Goal: Use online tool/utility

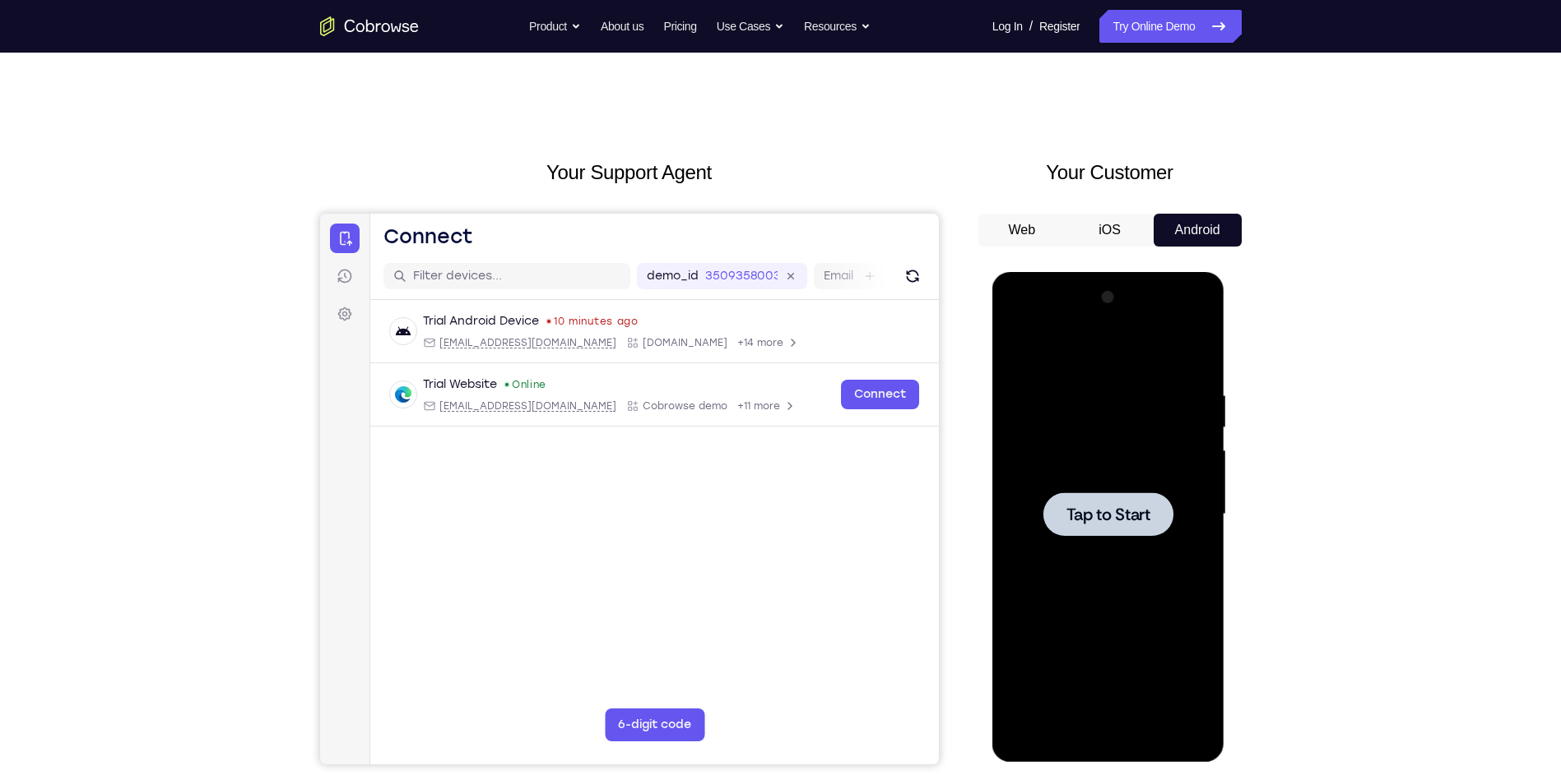
click at [1170, 428] on div at bounding box center [1108, 514] width 207 height 460
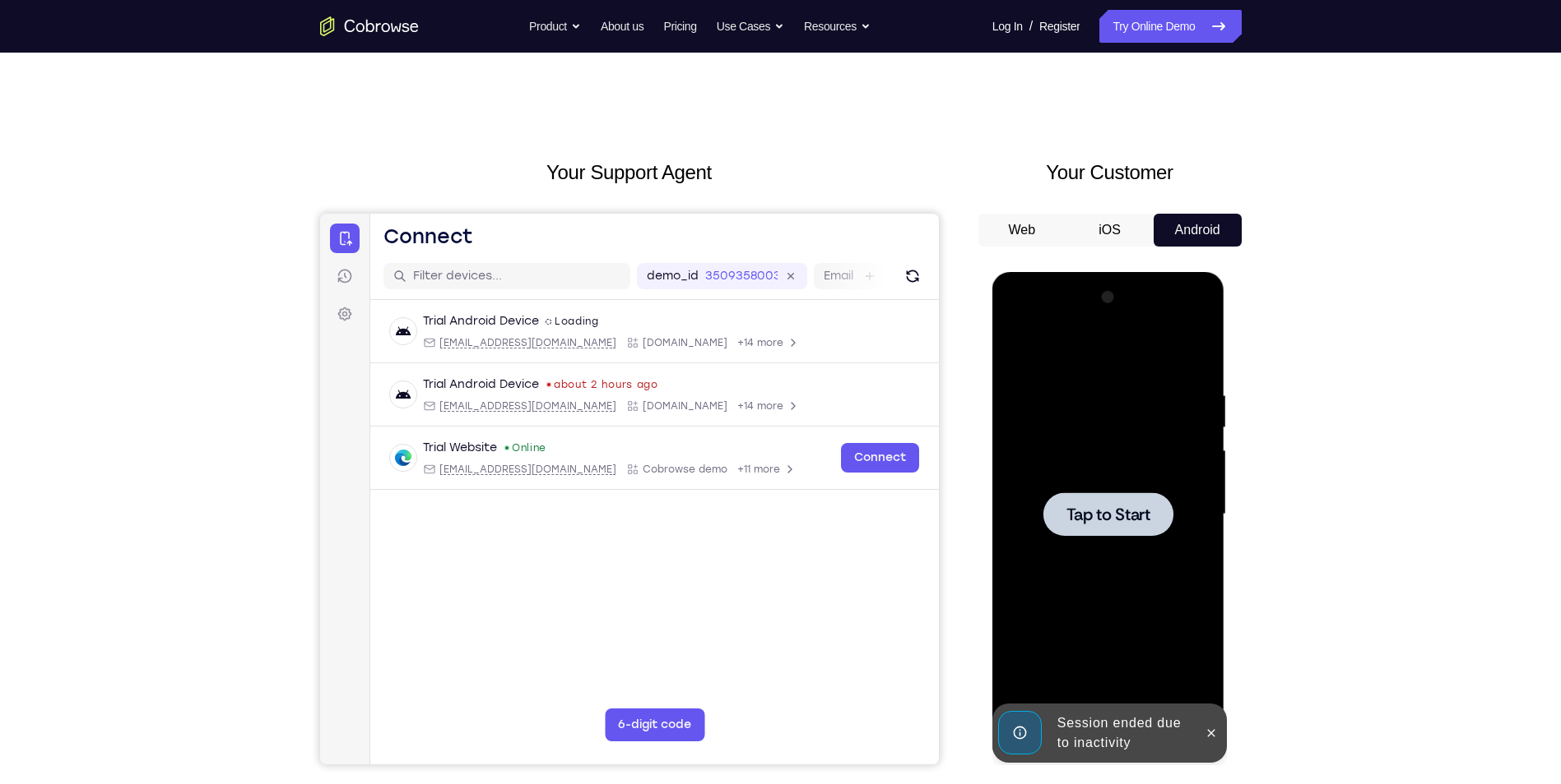
click at [1147, 593] on div at bounding box center [1108, 514] width 207 height 460
click at [1206, 734] on icon at bounding box center [1211, 733] width 13 height 13
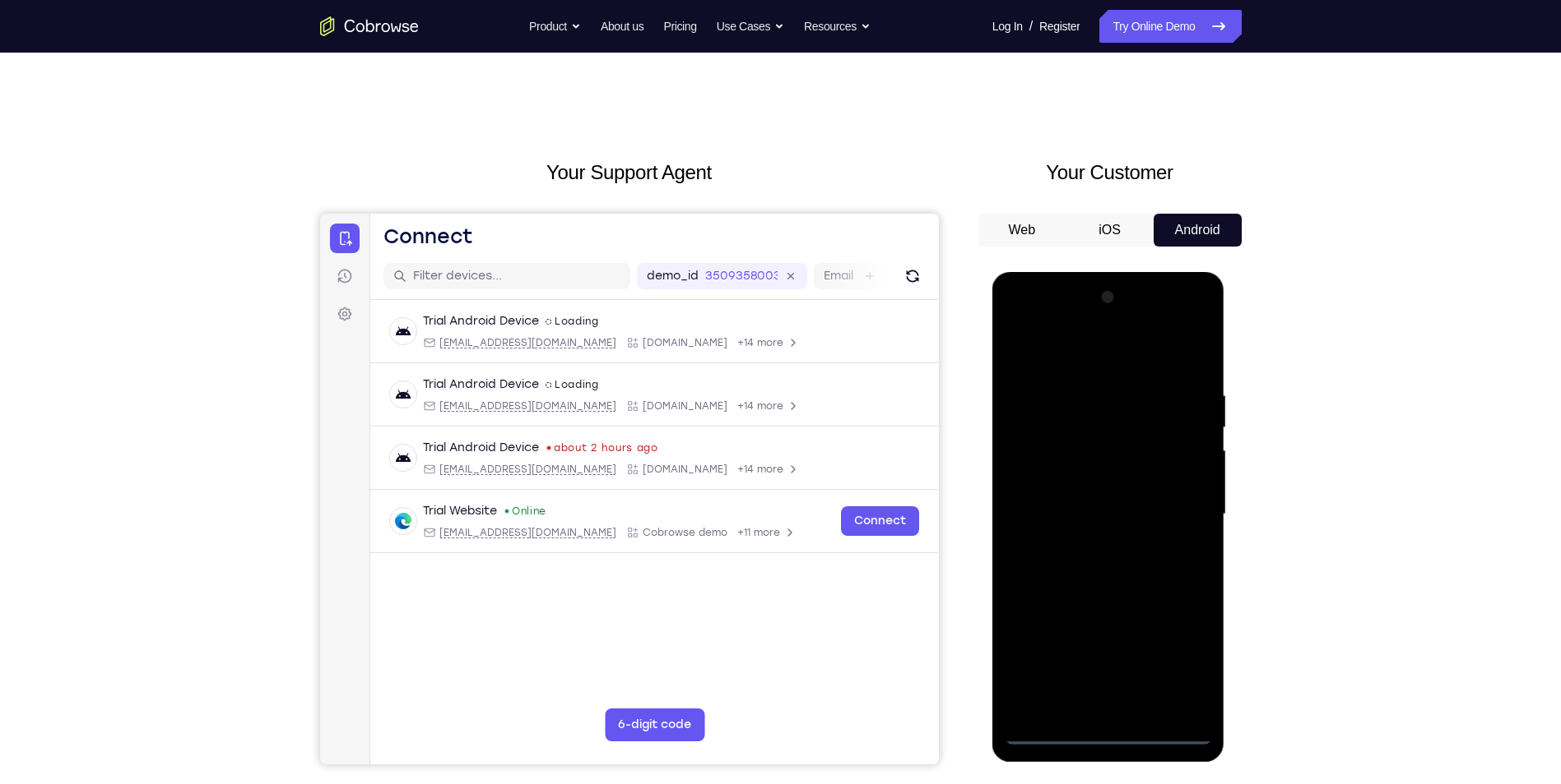
click at [1116, 736] on div at bounding box center [1108, 514] width 207 height 460
click at [1183, 660] on div at bounding box center [1108, 514] width 207 height 460
click at [1104, 365] on div at bounding box center [1108, 514] width 207 height 460
click at [1174, 508] on div at bounding box center [1108, 514] width 207 height 460
click at [1087, 546] on div at bounding box center [1108, 514] width 207 height 460
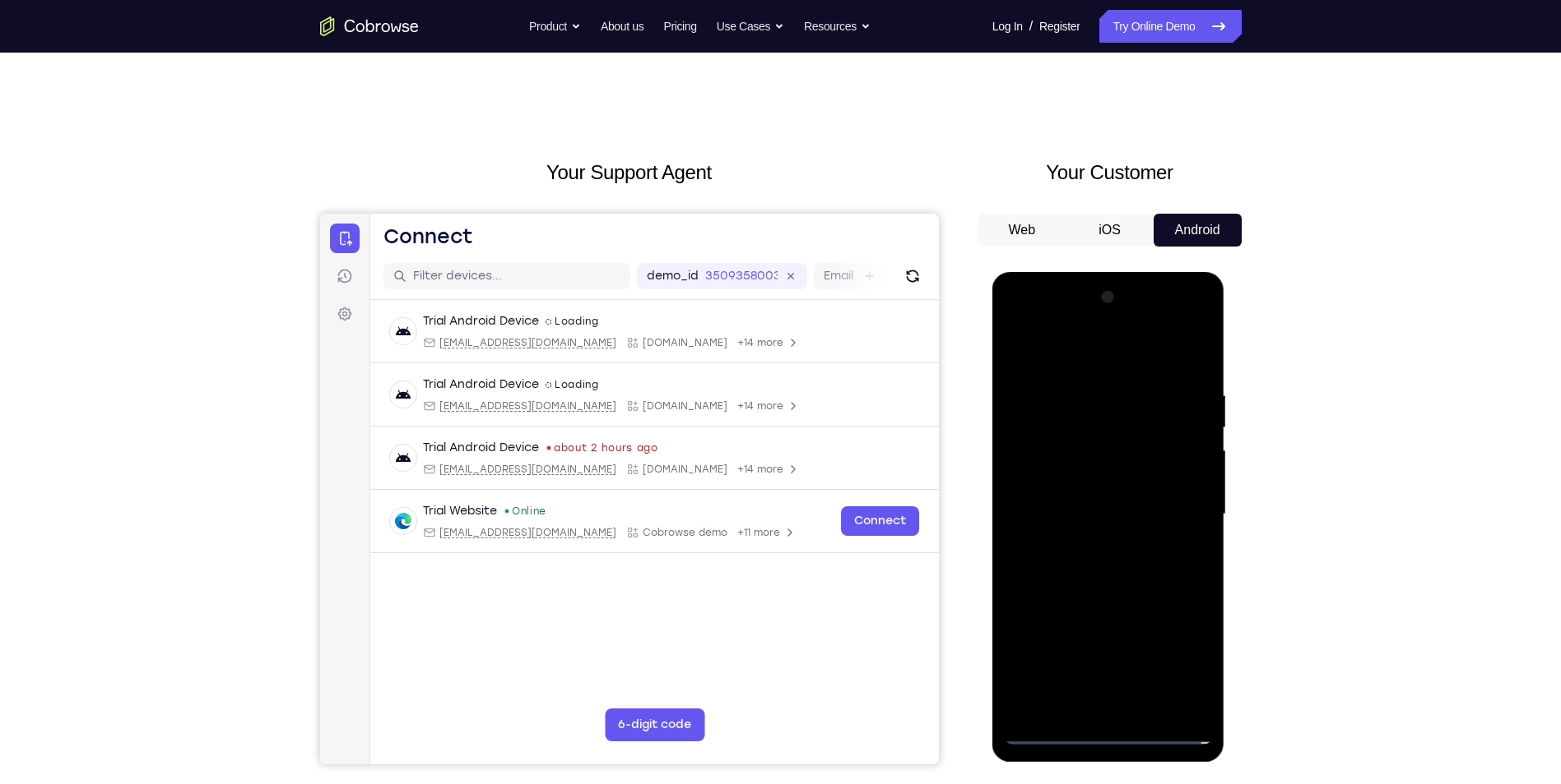
click at [1144, 505] on div at bounding box center [1108, 514] width 207 height 460
click at [1149, 509] on div at bounding box center [1108, 514] width 207 height 460
click at [1125, 568] on div at bounding box center [1108, 514] width 207 height 460
click at [1132, 568] on div at bounding box center [1108, 514] width 207 height 460
click at [1183, 355] on div at bounding box center [1108, 514] width 207 height 460
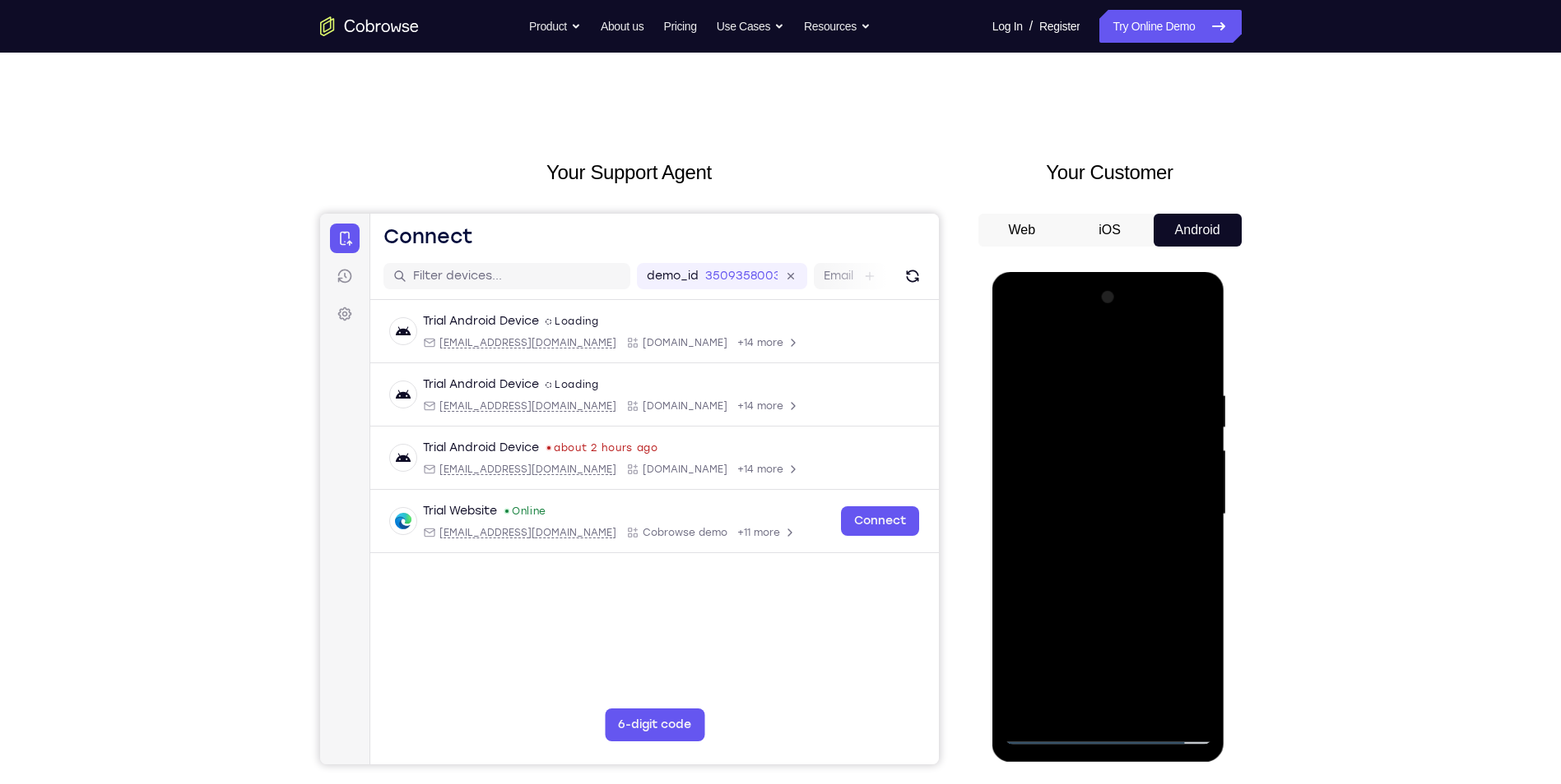
click at [1139, 583] on div at bounding box center [1108, 514] width 207 height 460
click at [1197, 578] on div at bounding box center [1108, 514] width 207 height 460
click at [1201, 576] on div at bounding box center [1108, 514] width 207 height 460
click at [1049, 422] on div at bounding box center [1108, 514] width 207 height 460
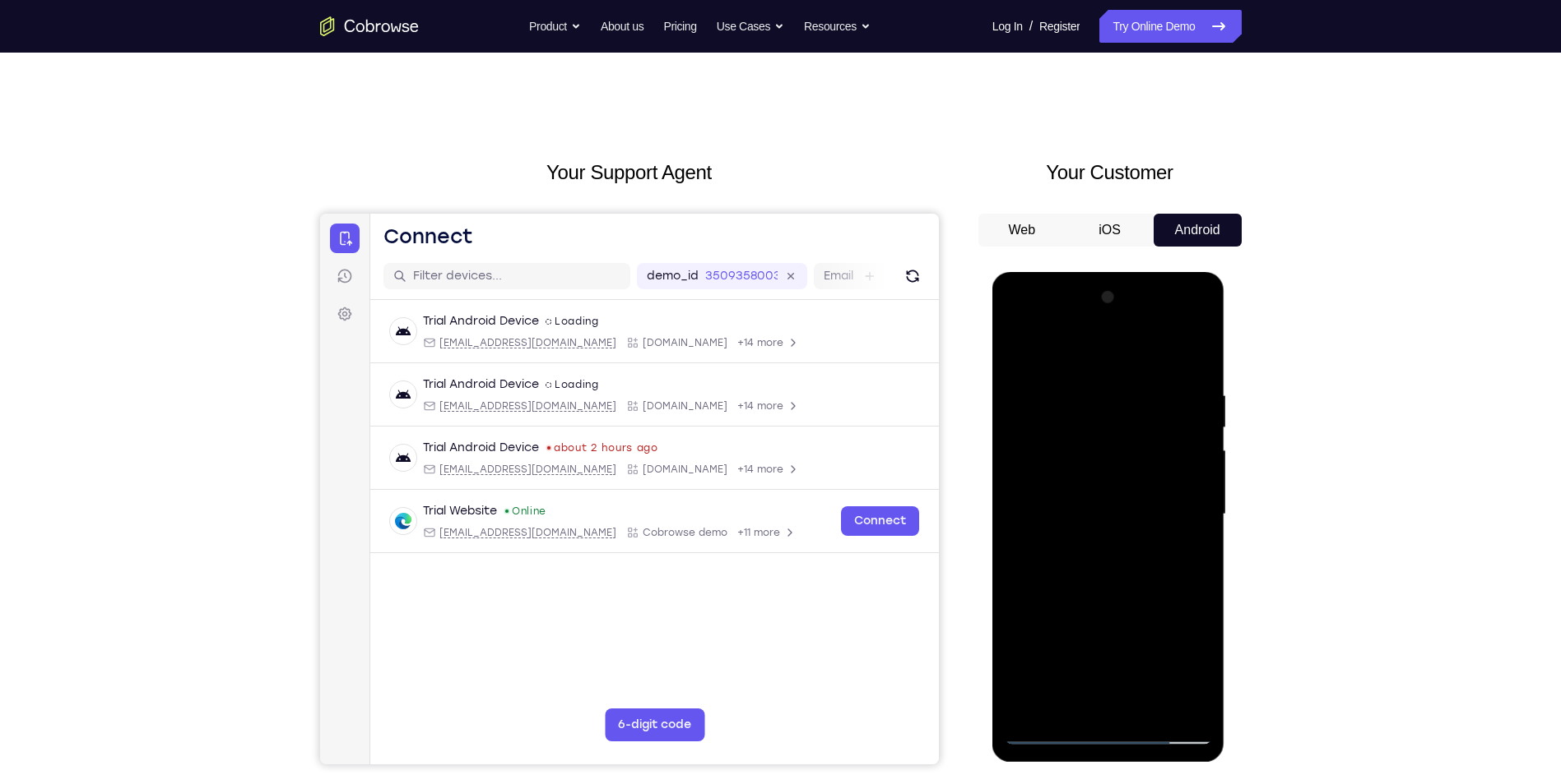
drag, startPoint x: 1142, startPoint y: 453, endPoint x: 1137, endPoint y: 430, distance: 23.5
click at [1137, 430] on div at bounding box center [1108, 514] width 207 height 460
click at [1119, 616] on div at bounding box center [1108, 514] width 207 height 460
click at [1012, 353] on div at bounding box center [1108, 514] width 207 height 460
click at [1016, 351] on div at bounding box center [1108, 514] width 207 height 460
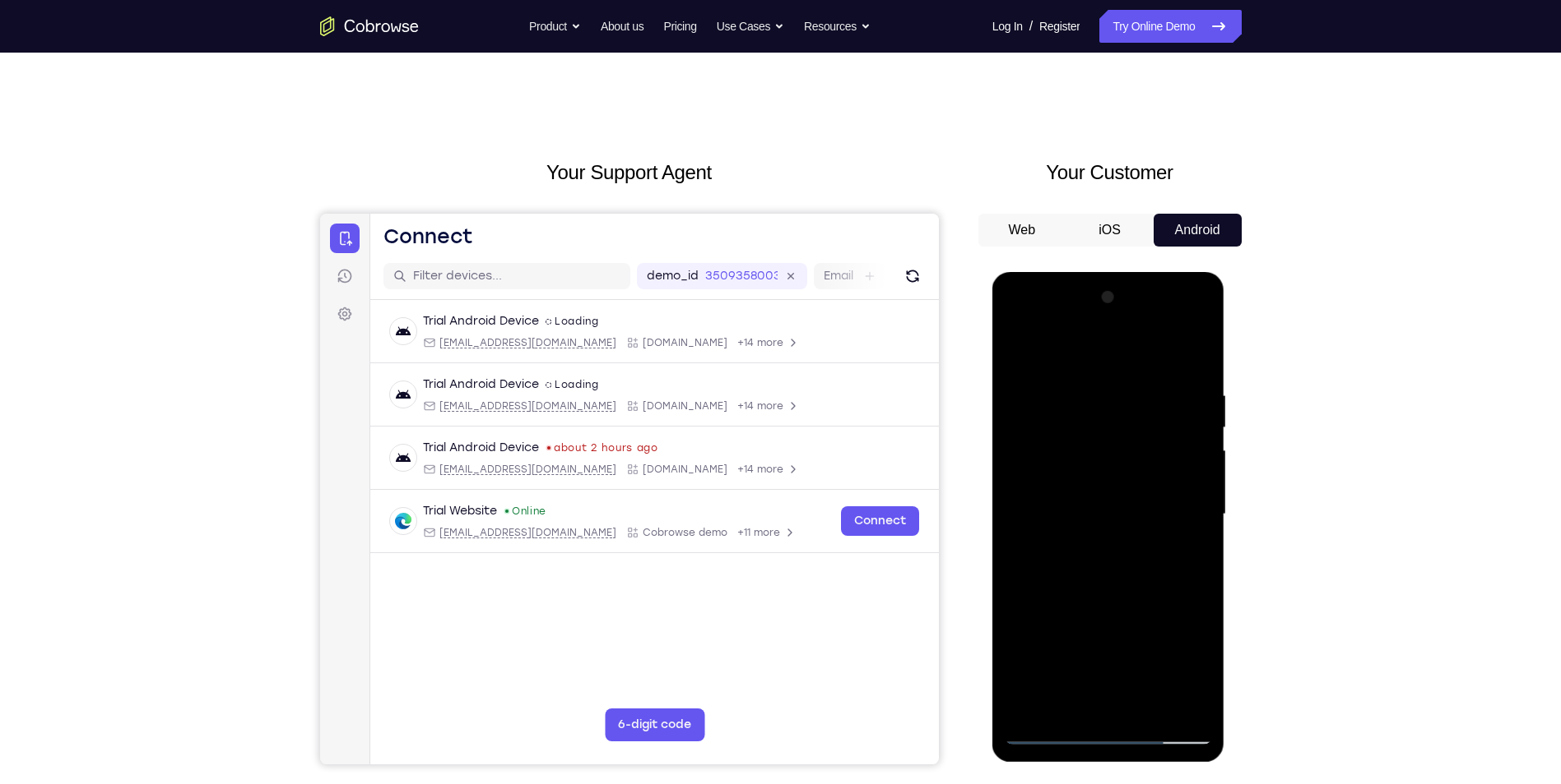
click at [1038, 383] on div at bounding box center [1108, 514] width 207 height 460
click at [1094, 707] on div at bounding box center [1108, 514] width 207 height 460
click at [1059, 590] on div at bounding box center [1108, 514] width 207 height 460
click at [1064, 703] on div at bounding box center [1108, 514] width 207 height 460
drag, startPoint x: 1103, startPoint y: 657, endPoint x: 1107, endPoint y: 595, distance: 62.1
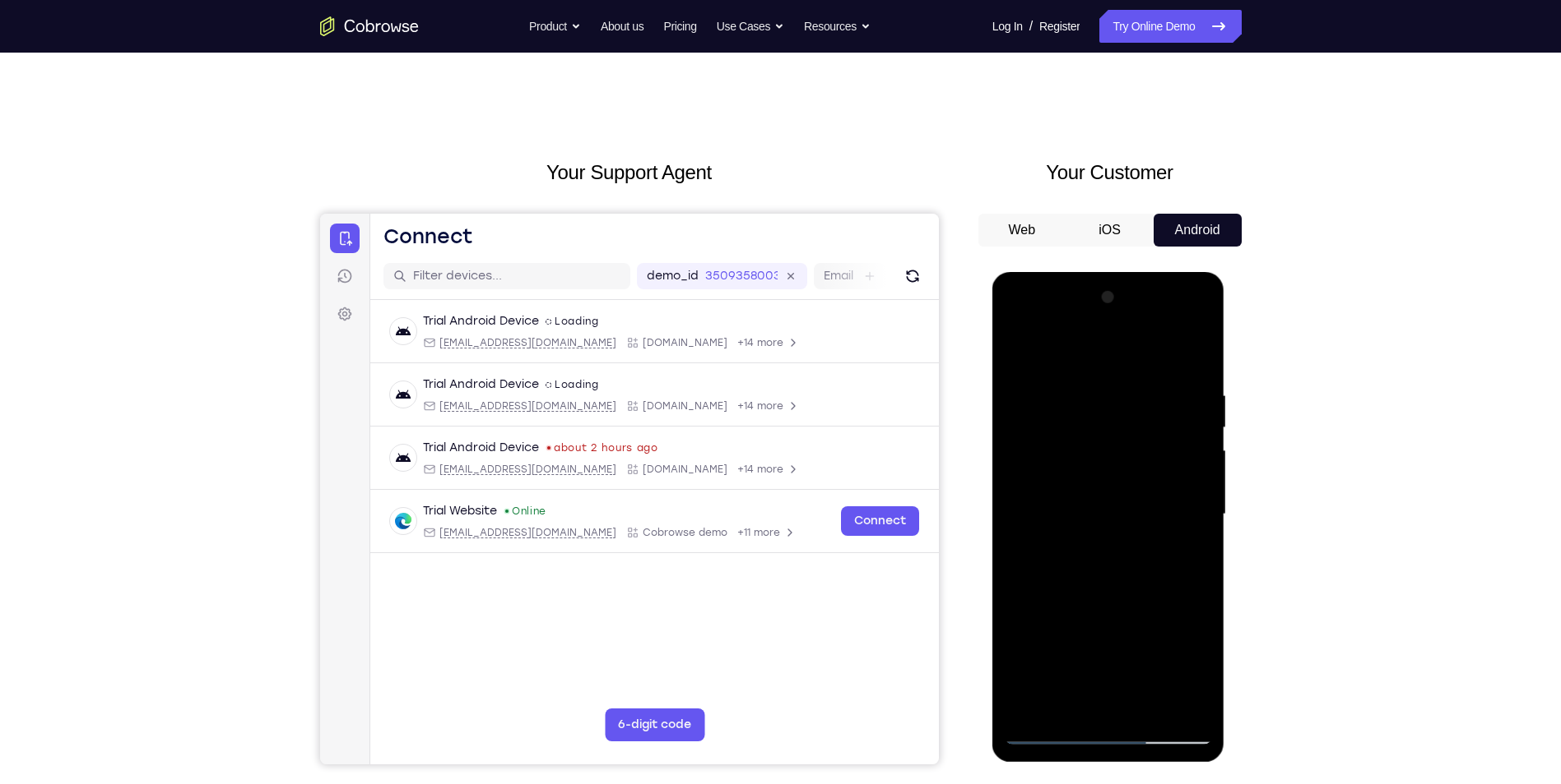
click at [1107, 595] on div at bounding box center [1108, 514] width 207 height 460
click at [1086, 640] on div at bounding box center [1108, 514] width 207 height 460
click at [1145, 495] on div at bounding box center [1108, 514] width 207 height 460
click at [1146, 704] on div at bounding box center [1108, 514] width 207 height 460
click at [1188, 700] on div at bounding box center [1108, 514] width 207 height 460
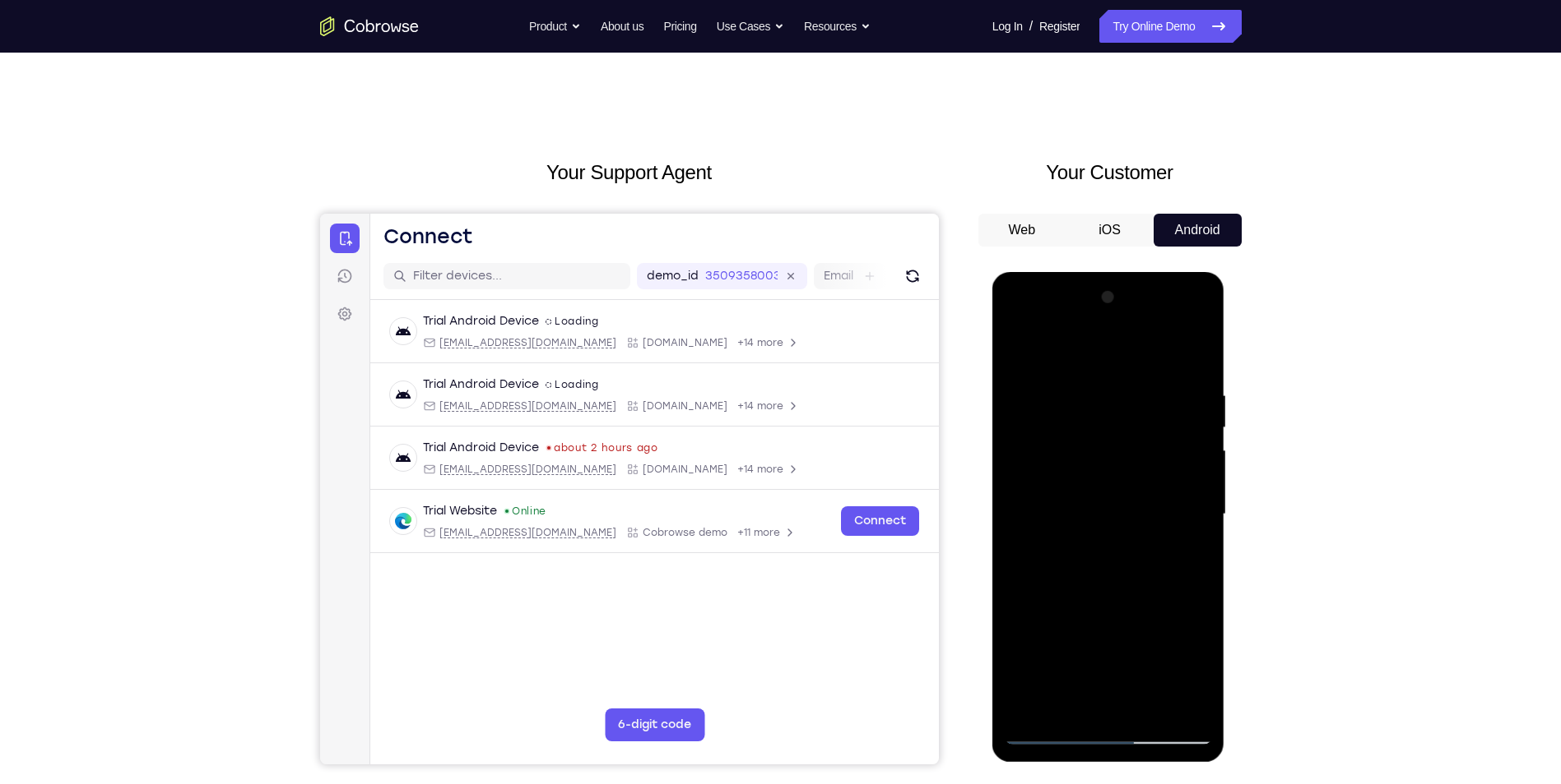
drag, startPoint x: 1195, startPoint y: 350, endPoint x: 1211, endPoint y: 643, distance: 293.4
click at [1211, 643] on div at bounding box center [1108, 517] width 232 height 490
click at [1168, 704] on div at bounding box center [1108, 514] width 207 height 460
click at [1191, 355] on div at bounding box center [1108, 514] width 207 height 460
click at [1145, 390] on div at bounding box center [1108, 514] width 207 height 460
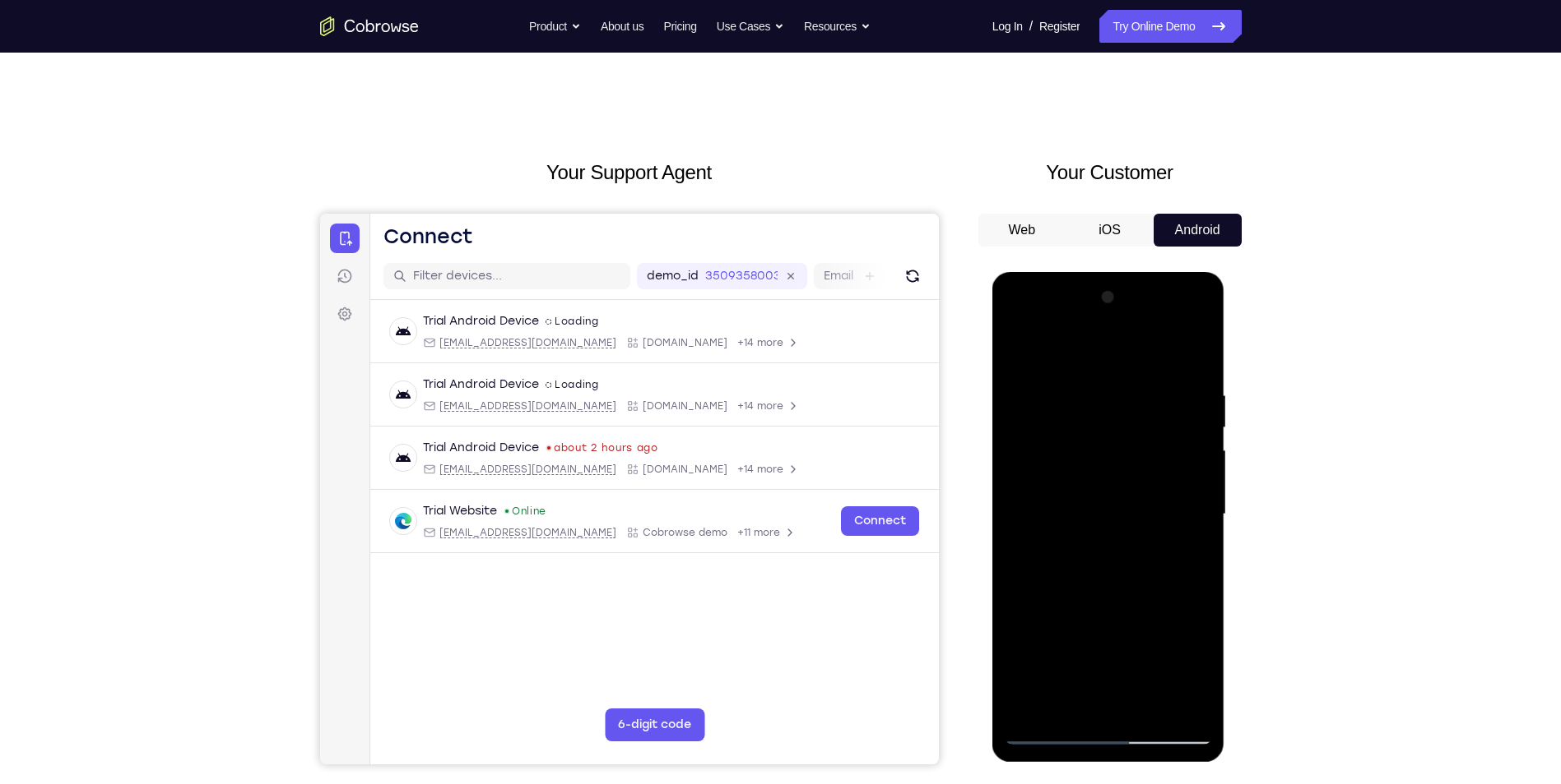
click at [1120, 619] on div at bounding box center [1108, 514] width 207 height 460
click at [1015, 351] on div at bounding box center [1108, 514] width 207 height 460
click at [1023, 505] on div at bounding box center [1108, 514] width 207 height 460
click at [1042, 355] on div at bounding box center [1108, 514] width 207 height 460
click at [1019, 348] on div at bounding box center [1108, 514] width 207 height 460
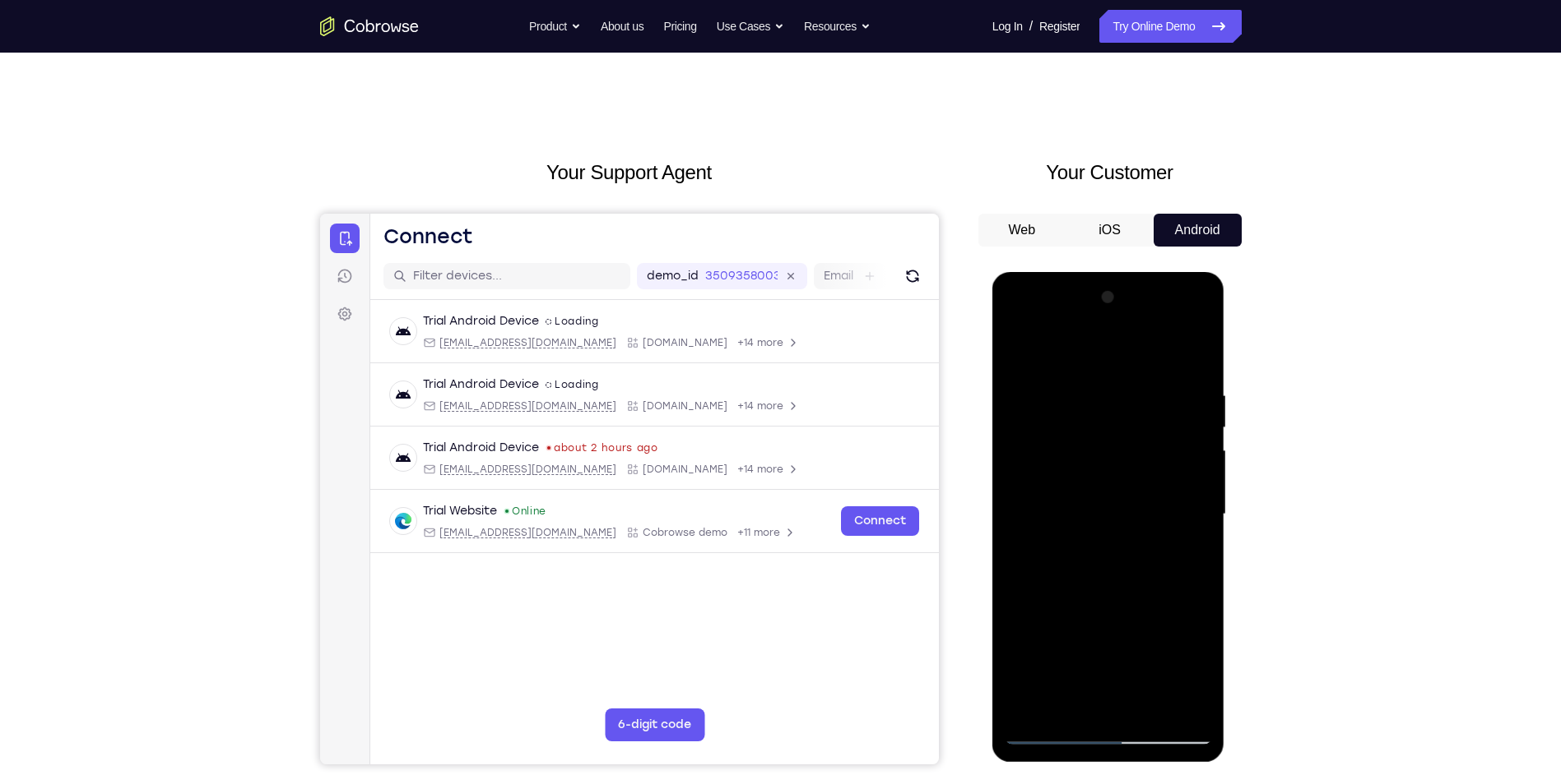
click at [1013, 349] on div at bounding box center [1108, 514] width 207 height 460
click at [1078, 370] on div at bounding box center [1108, 514] width 207 height 460
click at [1106, 414] on div at bounding box center [1108, 514] width 207 height 460
click at [1044, 354] on div at bounding box center [1108, 514] width 207 height 460
click at [1064, 497] on div at bounding box center [1108, 514] width 207 height 460
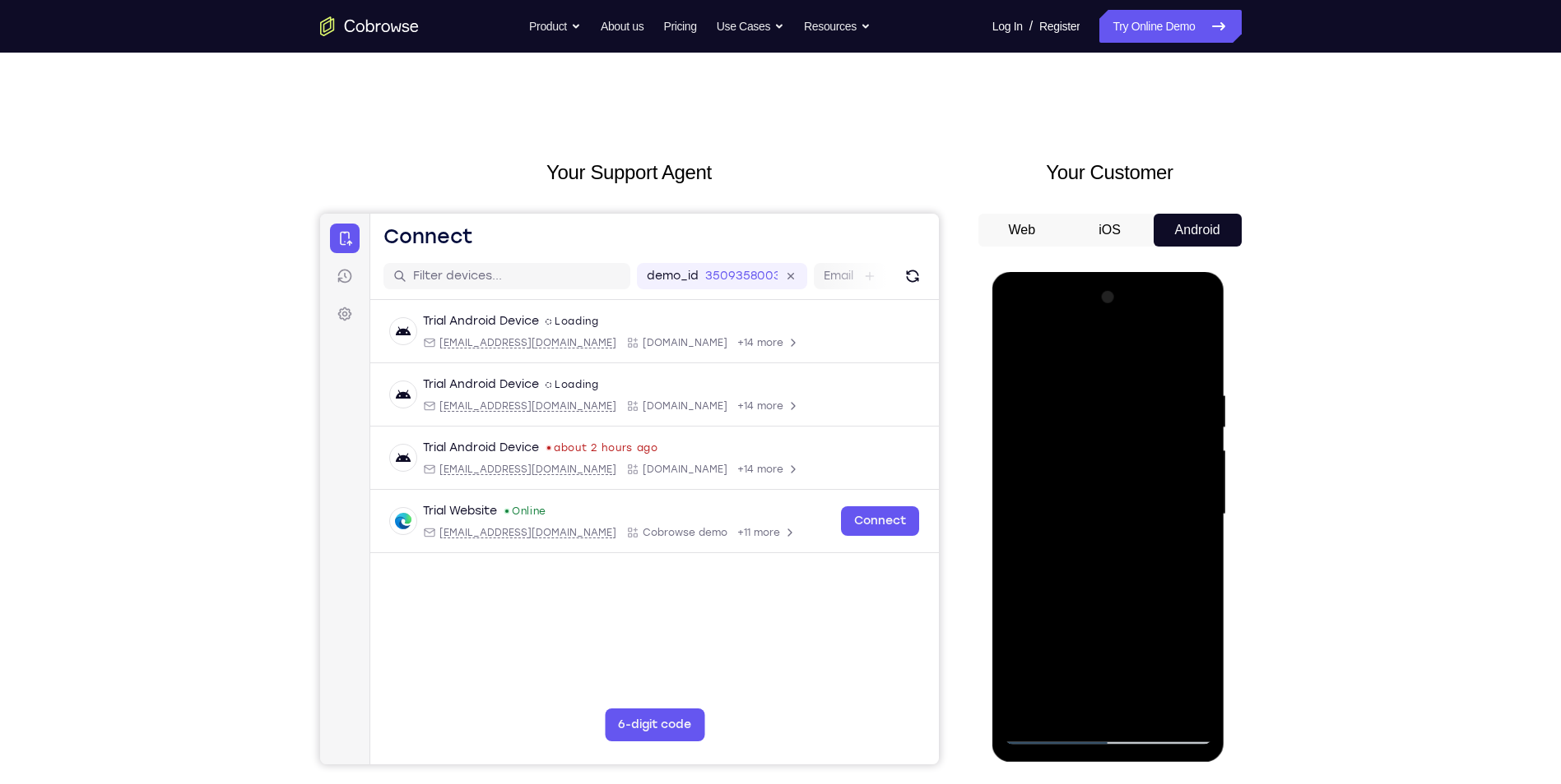
drag, startPoint x: 1064, startPoint y: 475, endPoint x: 1069, endPoint y: 583, distance: 108.1
click at [1069, 583] on div at bounding box center [1108, 514] width 207 height 460
click at [1019, 345] on div at bounding box center [1108, 514] width 207 height 460
drag, startPoint x: 1142, startPoint y: 407, endPoint x: 1137, endPoint y: 426, distance: 19.6
click at [1137, 426] on div at bounding box center [1108, 514] width 207 height 460
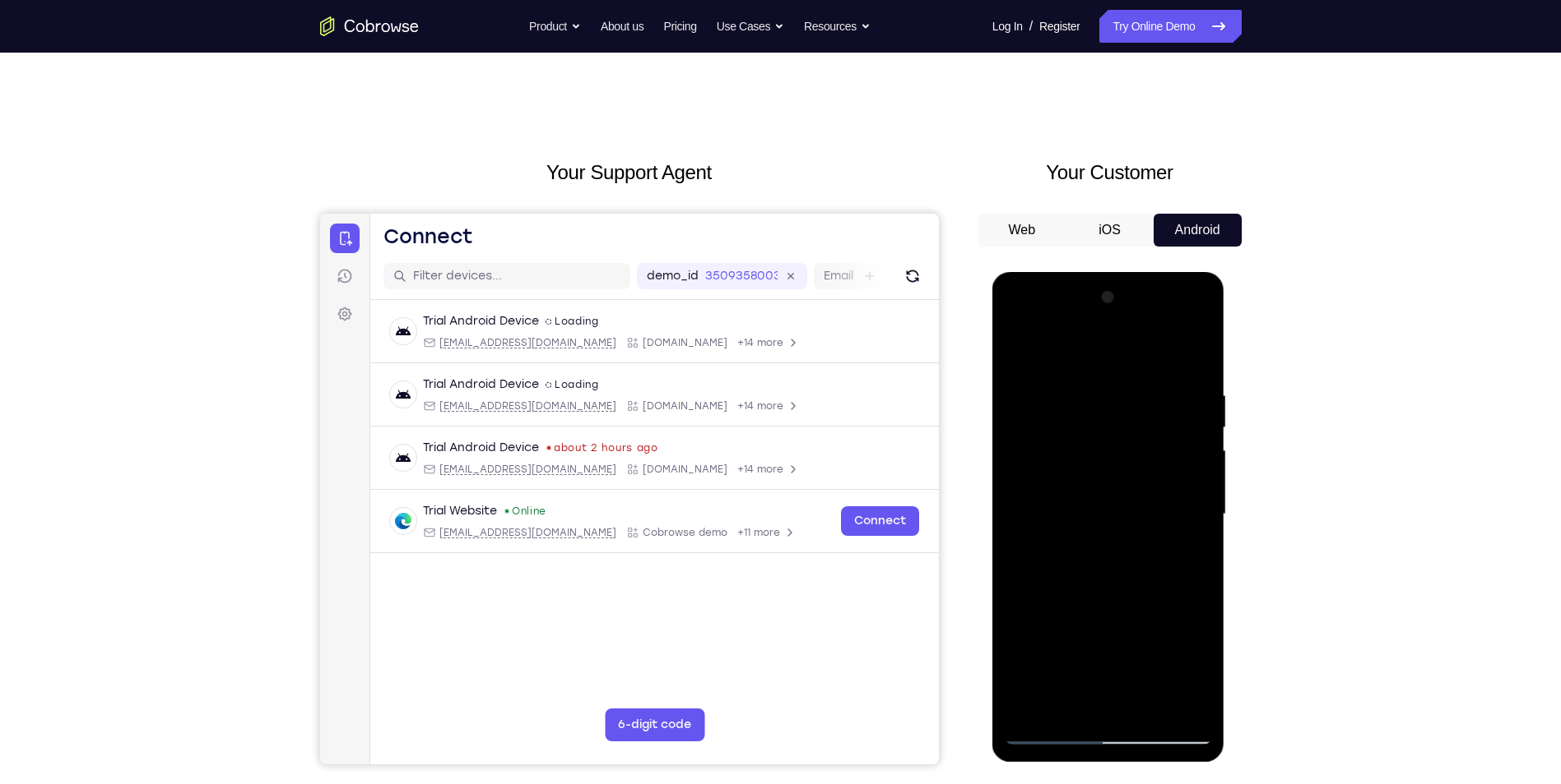
click at [1020, 346] on div at bounding box center [1108, 514] width 207 height 460
click at [1020, 354] on div at bounding box center [1108, 514] width 207 height 460
drag, startPoint x: 1110, startPoint y: 571, endPoint x: 1118, endPoint y: 504, distance: 67.5
click at [1118, 504] on div at bounding box center [1108, 514] width 207 height 460
click at [1081, 371] on div at bounding box center [1108, 514] width 207 height 460
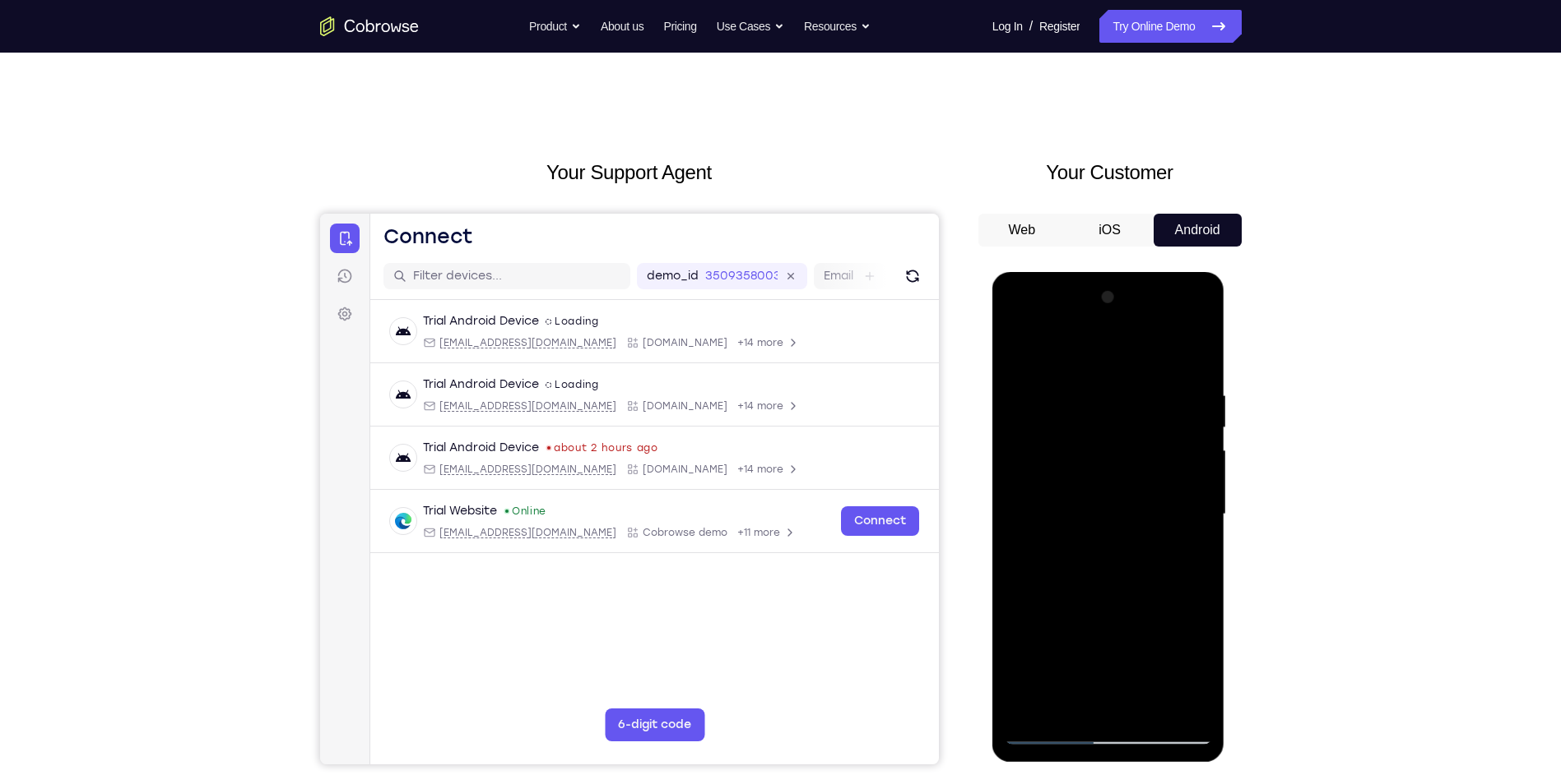
click at [1083, 480] on div at bounding box center [1108, 514] width 207 height 460
click at [1045, 356] on div at bounding box center [1108, 514] width 207 height 460
click at [1147, 407] on div at bounding box center [1108, 514] width 207 height 460
drag, startPoint x: 1064, startPoint y: 602, endPoint x: 1064, endPoint y: 715, distance: 113.0
click at [1061, 706] on div at bounding box center [1108, 514] width 207 height 460
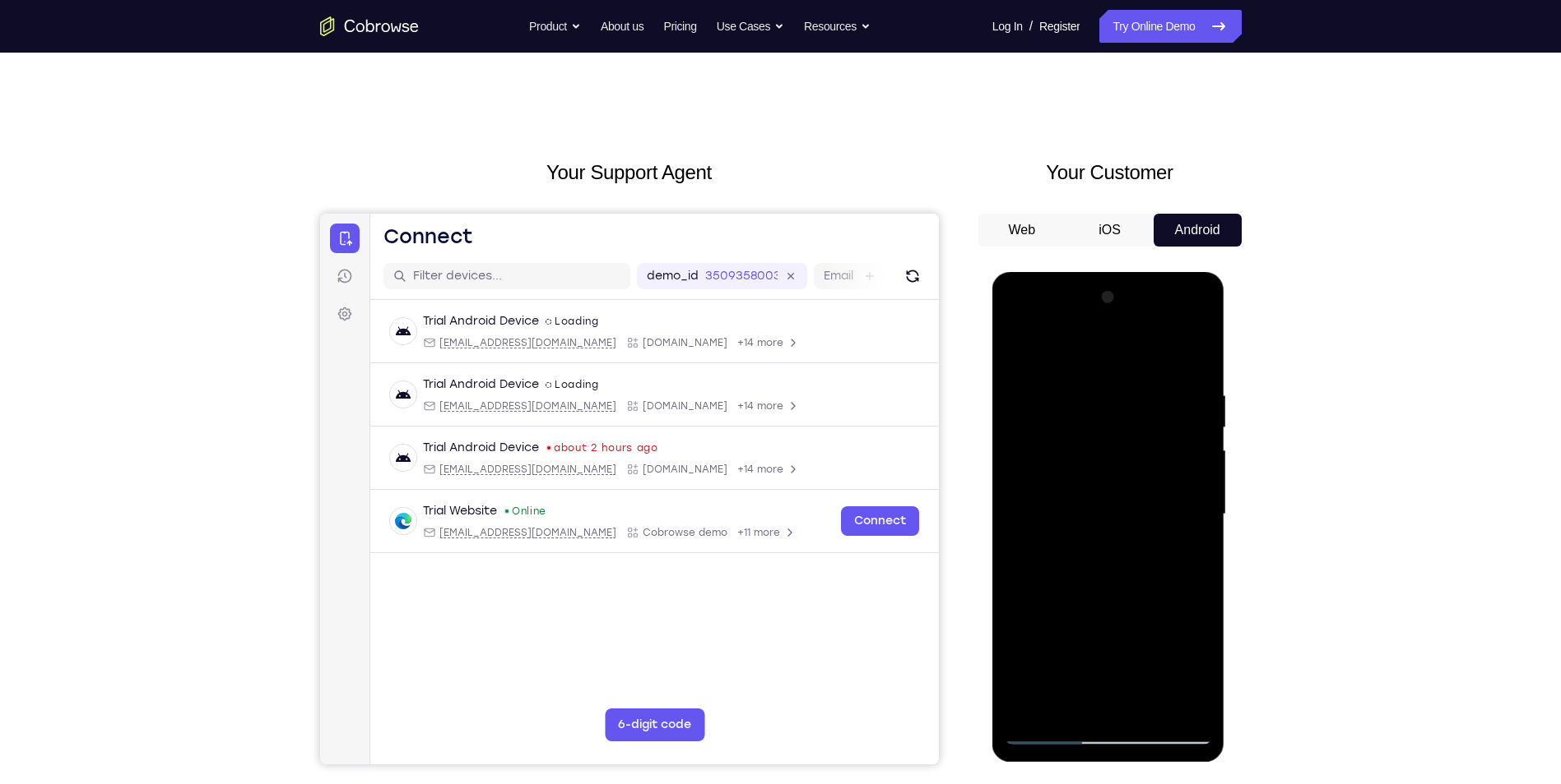
click at [1063, 698] on div at bounding box center [1108, 514] width 207 height 460
click at [1183, 553] on div at bounding box center [1108, 514] width 207 height 460
click at [1023, 350] on div at bounding box center [1108, 514] width 207 height 460
drag, startPoint x: 1148, startPoint y: 590, endPoint x: 1147, endPoint y: 475, distance: 115.0
click at [1147, 475] on div at bounding box center [1108, 514] width 207 height 460
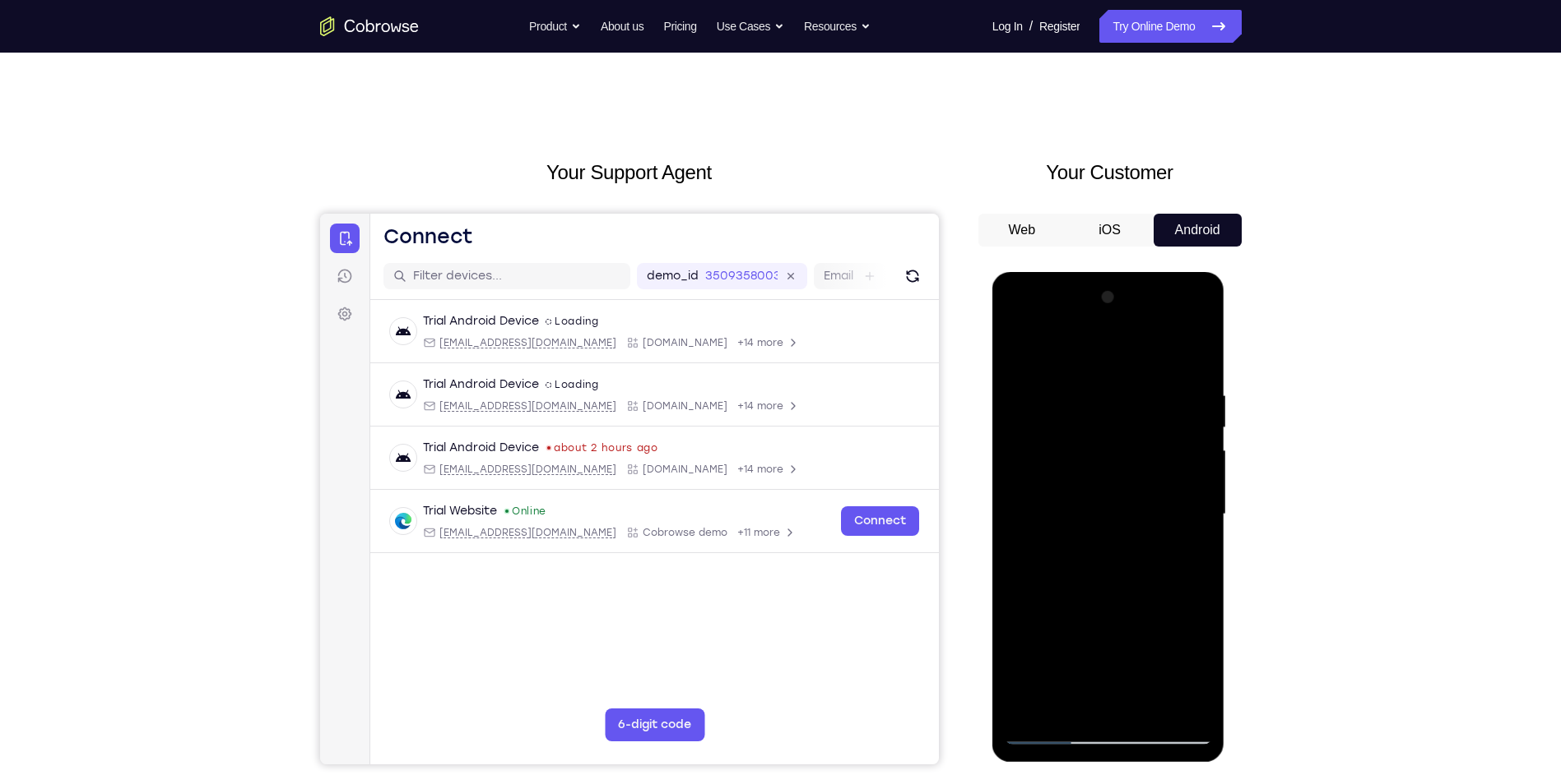
click at [1121, 565] on div at bounding box center [1108, 514] width 207 height 460
click at [1028, 354] on div at bounding box center [1108, 514] width 207 height 460
click at [1128, 536] on div at bounding box center [1108, 514] width 207 height 460
click at [1018, 355] on div at bounding box center [1108, 514] width 207 height 460
drag, startPoint x: 1126, startPoint y: 617, endPoint x: 1085, endPoint y: 437, distance: 184.6
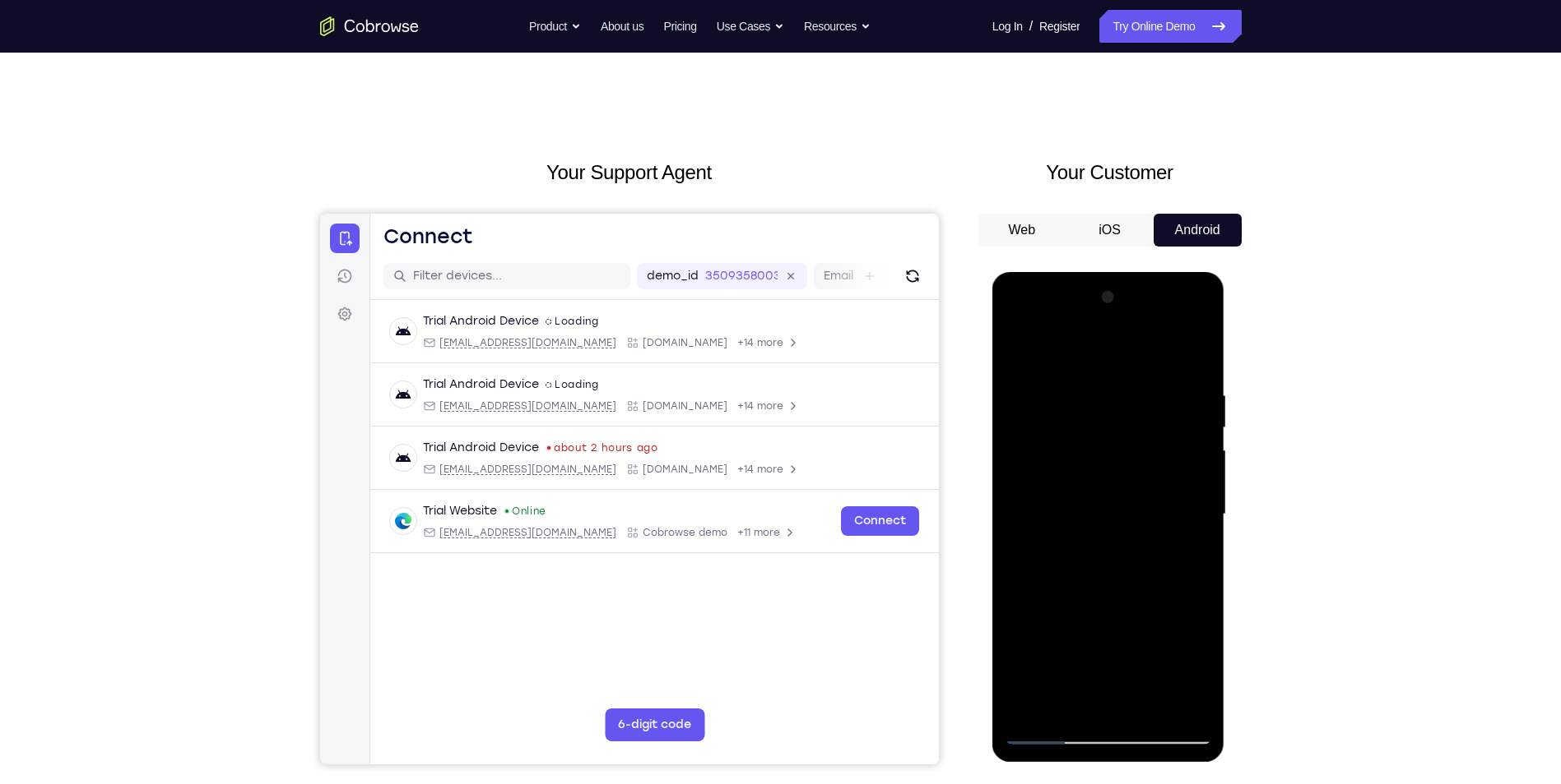
click at [1085, 437] on div at bounding box center [1108, 514] width 207 height 460
click at [1083, 646] on div at bounding box center [1108, 514] width 207 height 460
click at [1013, 355] on div at bounding box center [1108, 514] width 207 height 460
click at [1064, 708] on div at bounding box center [1108, 514] width 207 height 460
click at [1042, 356] on div at bounding box center [1108, 514] width 207 height 460
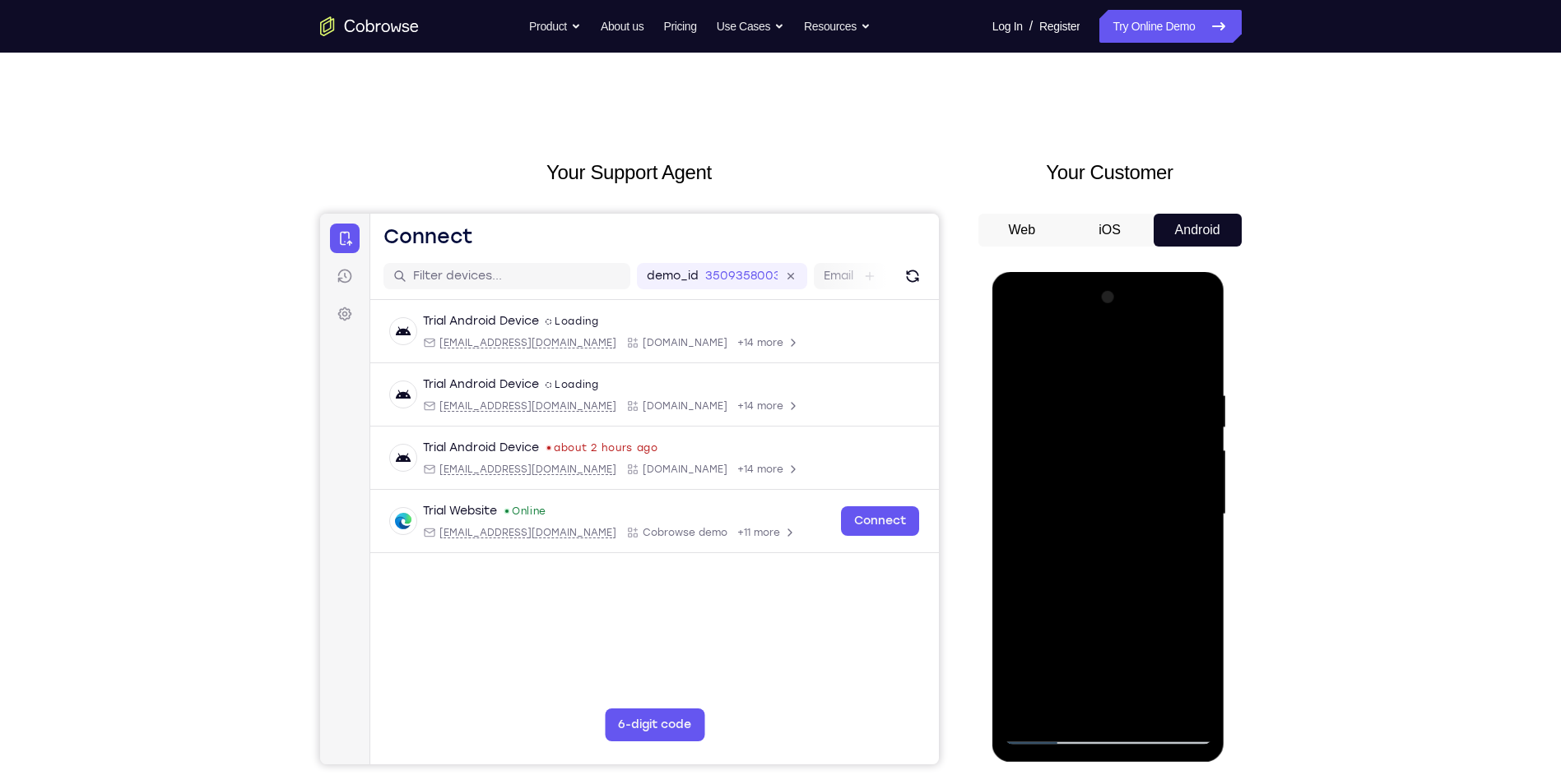
click at [1035, 382] on div at bounding box center [1108, 514] width 207 height 460
click at [1182, 445] on div at bounding box center [1108, 514] width 207 height 460
click at [1189, 355] on div at bounding box center [1108, 514] width 207 height 460
drag, startPoint x: 1138, startPoint y: 616, endPoint x: 1122, endPoint y: 419, distance: 197.6
click at [1122, 419] on div at bounding box center [1108, 514] width 207 height 460
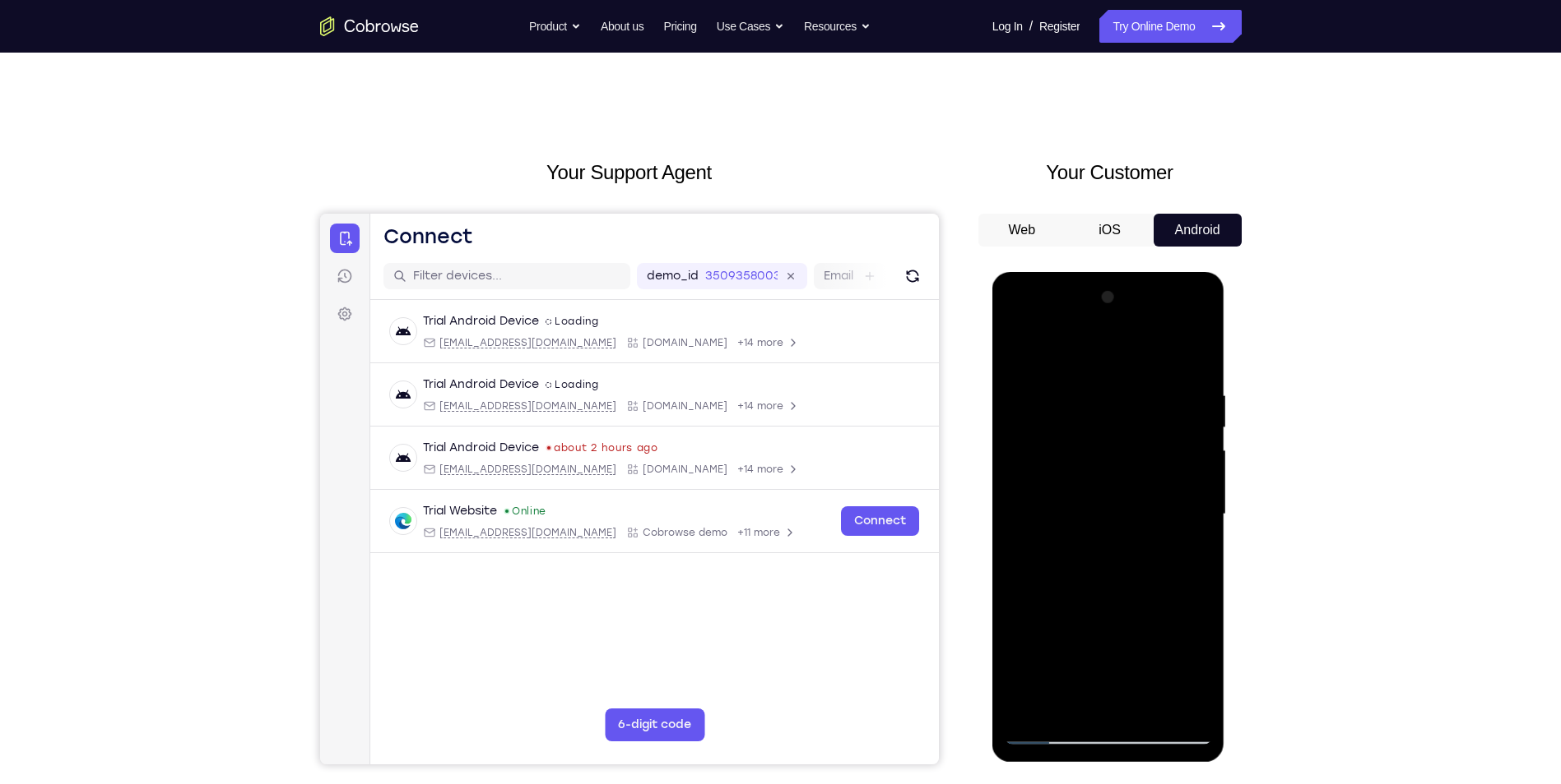
click at [1051, 518] on div at bounding box center [1108, 514] width 207 height 460
drag, startPoint x: 1059, startPoint y: 443, endPoint x: 1050, endPoint y: 611, distance: 168.2
click at [1050, 611] on div at bounding box center [1108, 514] width 207 height 460
click at [1197, 483] on div at bounding box center [1108, 514] width 207 height 460
click at [1199, 492] on div at bounding box center [1108, 514] width 207 height 460
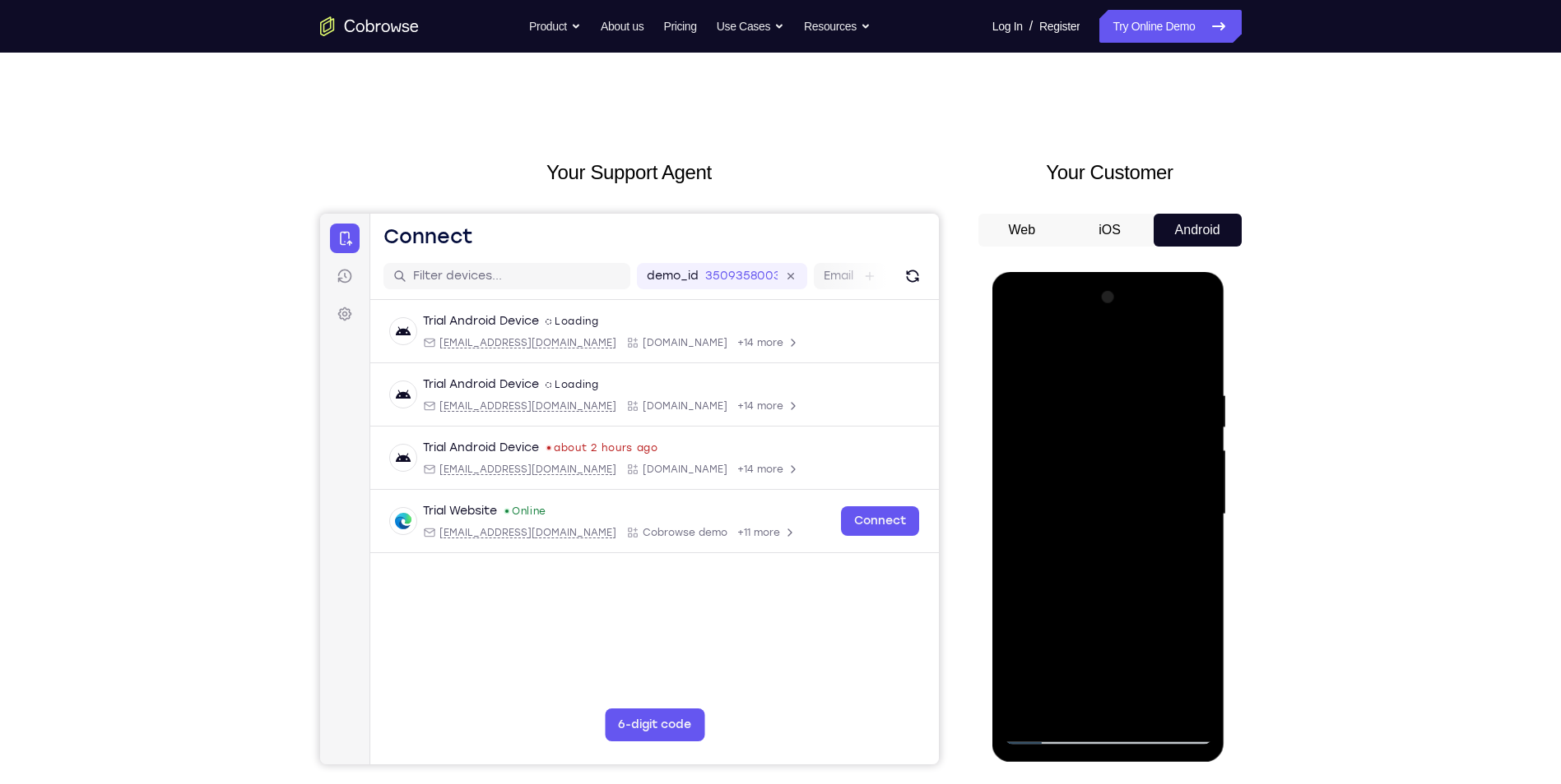
click at [1019, 347] on div at bounding box center [1108, 514] width 207 height 460
click at [1179, 601] on div at bounding box center [1108, 514] width 207 height 460
click at [1197, 495] on div at bounding box center [1108, 514] width 207 height 460
click at [1197, 493] on div at bounding box center [1108, 514] width 207 height 460
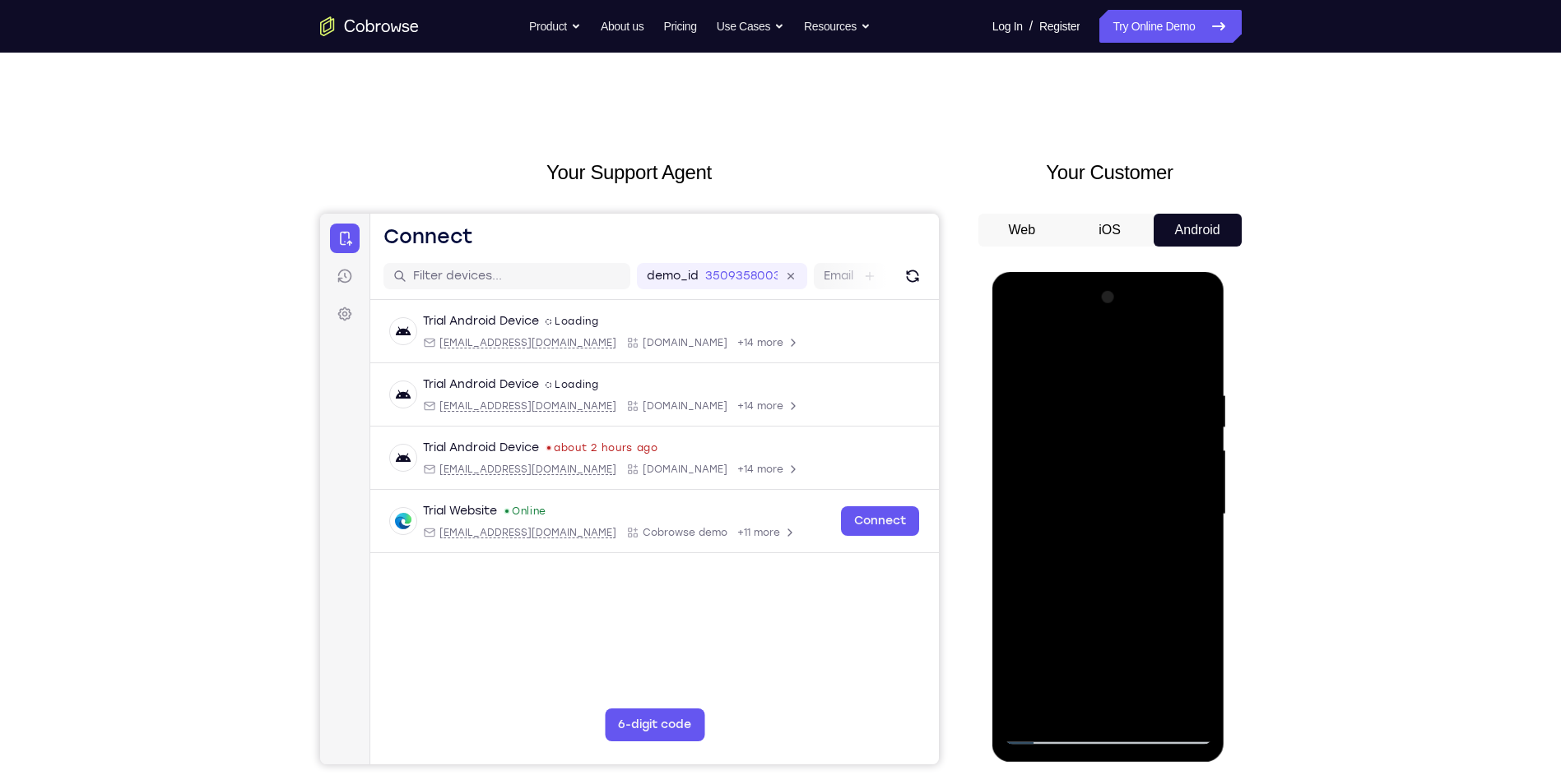
click at [1012, 351] on div at bounding box center [1108, 514] width 207 height 460
click at [1040, 707] on div at bounding box center [1108, 514] width 207 height 460
drag, startPoint x: 1076, startPoint y: 632, endPoint x: 1023, endPoint y: 341, distance: 295.8
click at [1023, 341] on div at bounding box center [1108, 514] width 207 height 460
drag, startPoint x: 1068, startPoint y: 620, endPoint x: 1009, endPoint y: 348, distance: 278.3
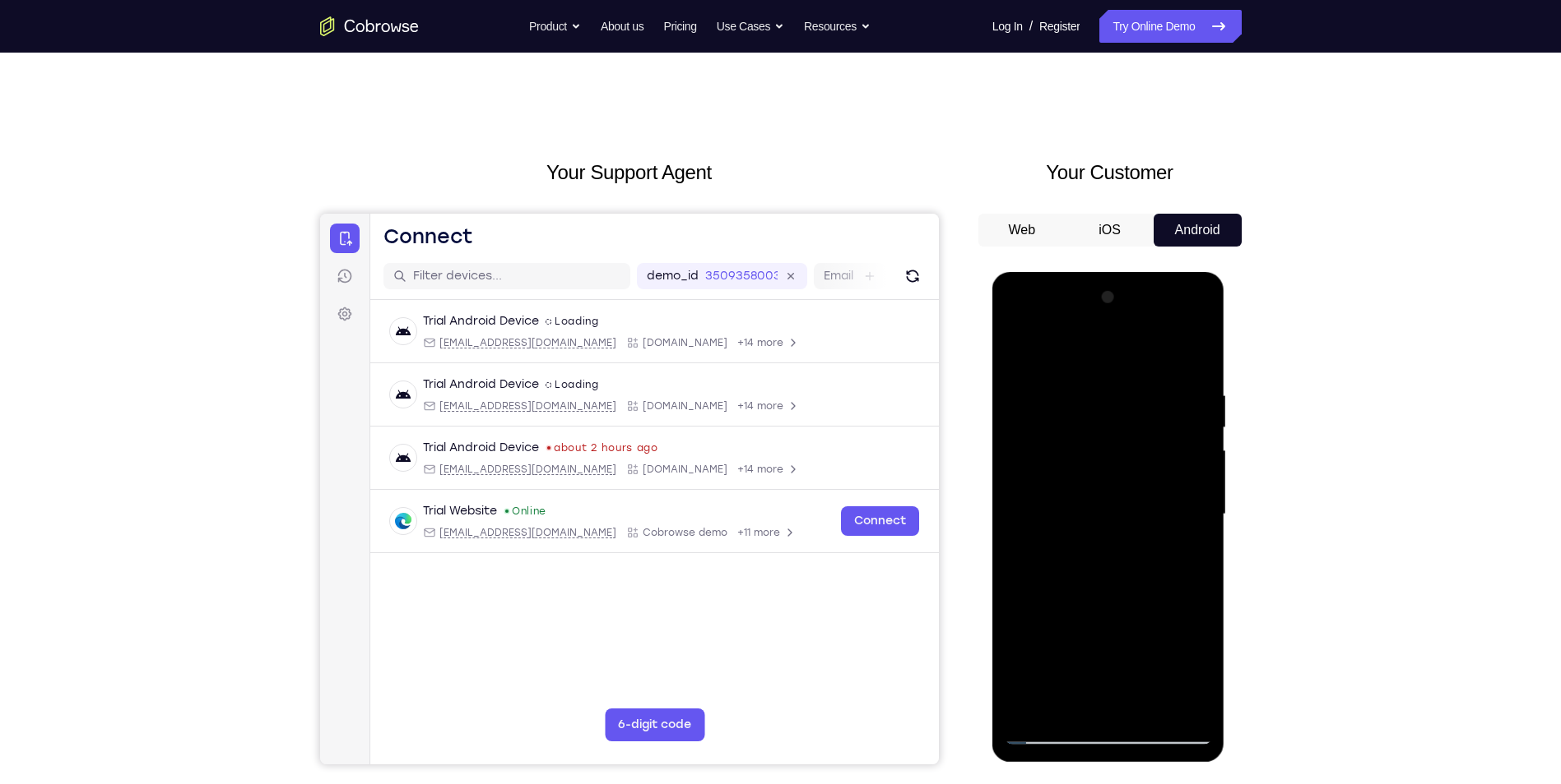
click at [1012, 357] on div at bounding box center [1108, 514] width 207 height 460
drag, startPoint x: 1122, startPoint y: 546, endPoint x: 1082, endPoint y: 317, distance: 232.5
click at [1082, 319] on div at bounding box center [1108, 514] width 207 height 460
drag, startPoint x: 1092, startPoint y: 499, endPoint x: 1090, endPoint y: 289, distance: 210.0
click at [1090, 292] on div at bounding box center [1108, 514] width 207 height 460
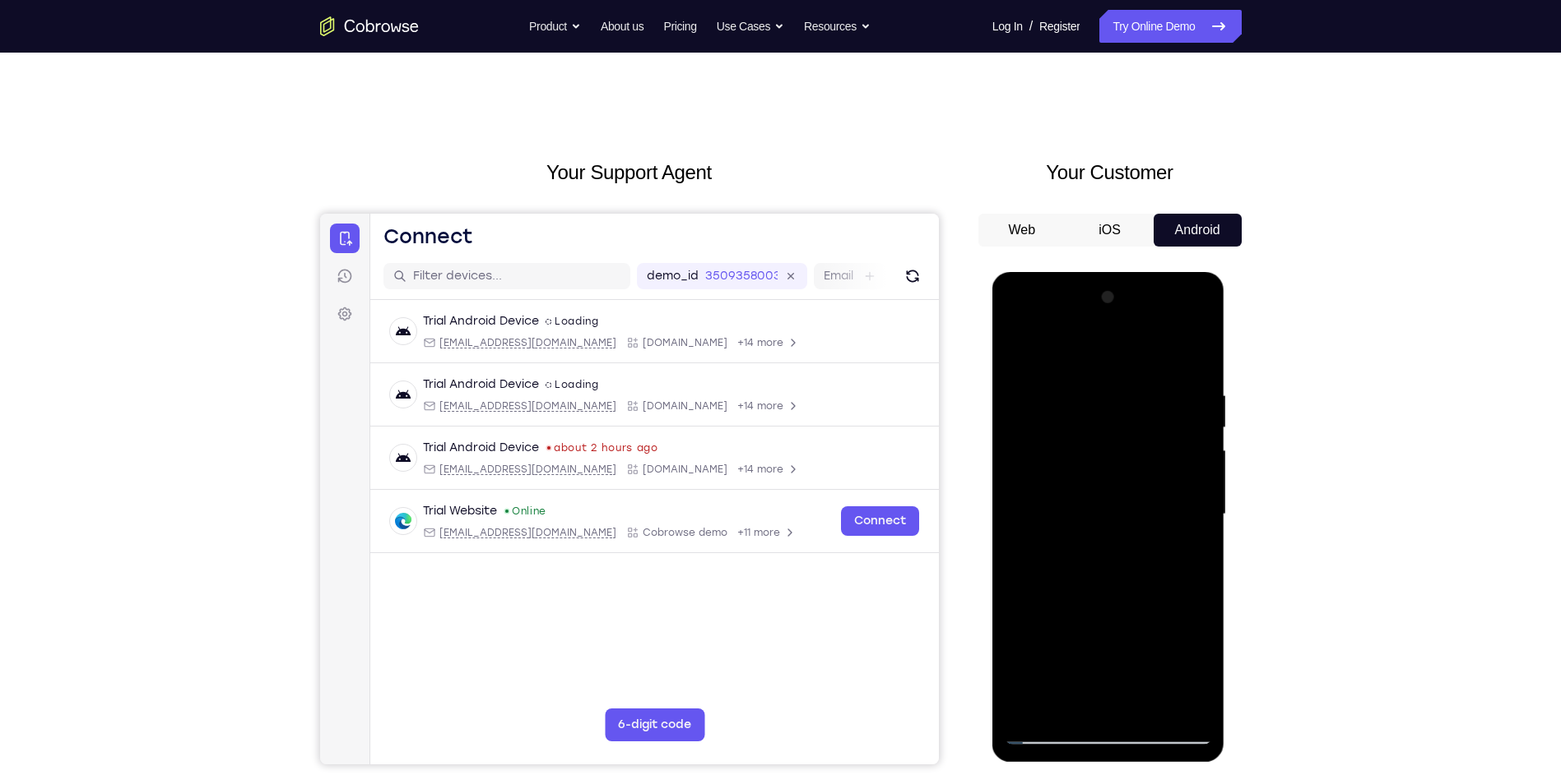
drag, startPoint x: 1091, startPoint y: 558, endPoint x: 1101, endPoint y: 337, distance: 221.2
click at [1101, 337] on div at bounding box center [1108, 514] width 207 height 460
drag, startPoint x: 1111, startPoint y: 601, endPoint x: 1142, endPoint y: 370, distance: 233.1
click at [1142, 370] on div at bounding box center [1108, 514] width 207 height 460
click at [1097, 323] on div at bounding box center [1108, 514] width 207 height 460
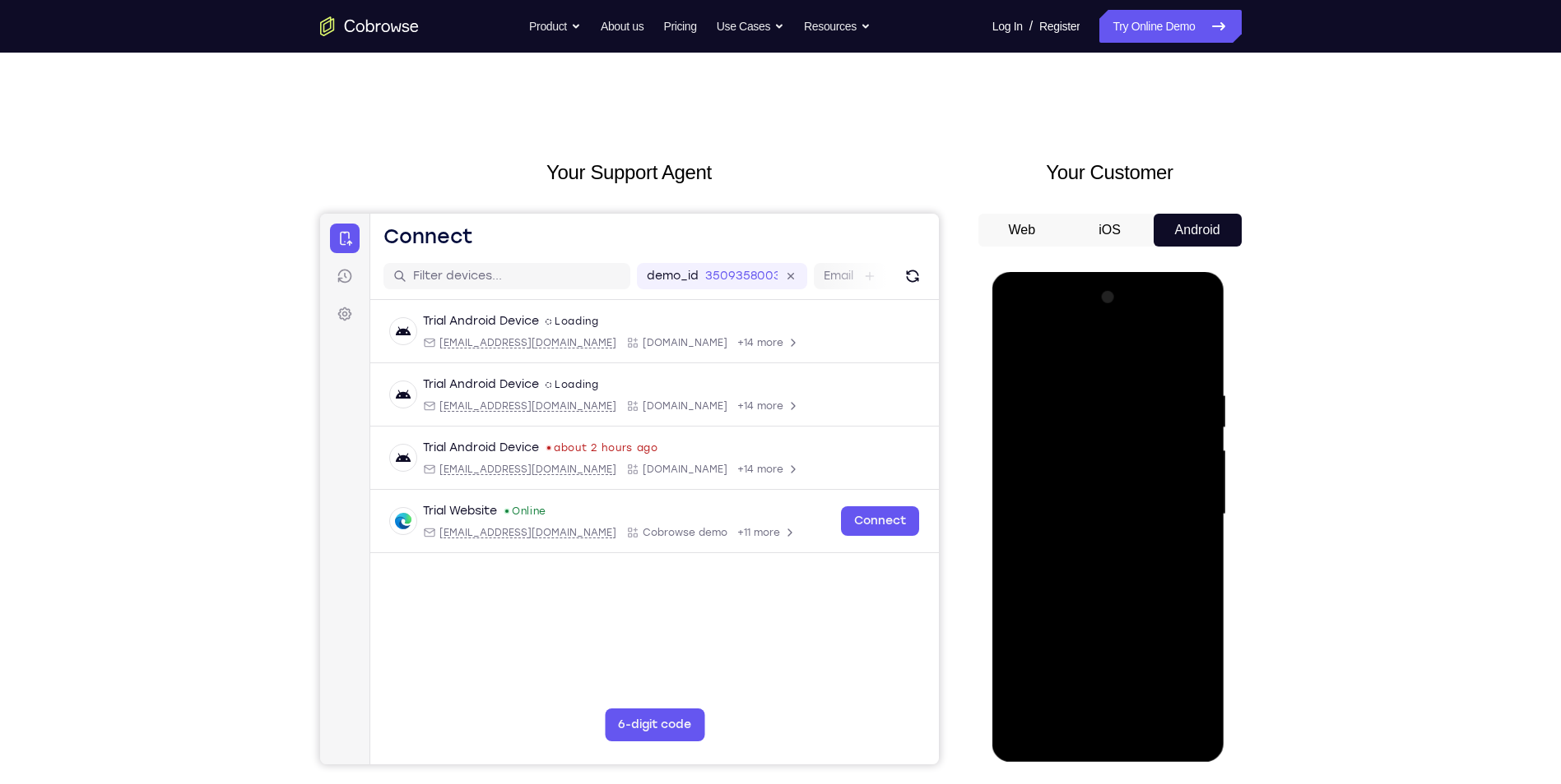
click at [1103, 325] on div at bounding box center [1108, 514] width 207 height 460
click at [1152, 707] on div at bounding box center [1108, 514] width 207 height 460
click at [1151, 707] on div at bounding box center [1108, 514] width 207 height 460
click at [1133, 317] on div at bounding box center [1108, 514] width 207 height 460
drag, startPoint x: 1124, startPoint y: 363, endPoint x: 1137, endPoint y: 500, distance: 137.6
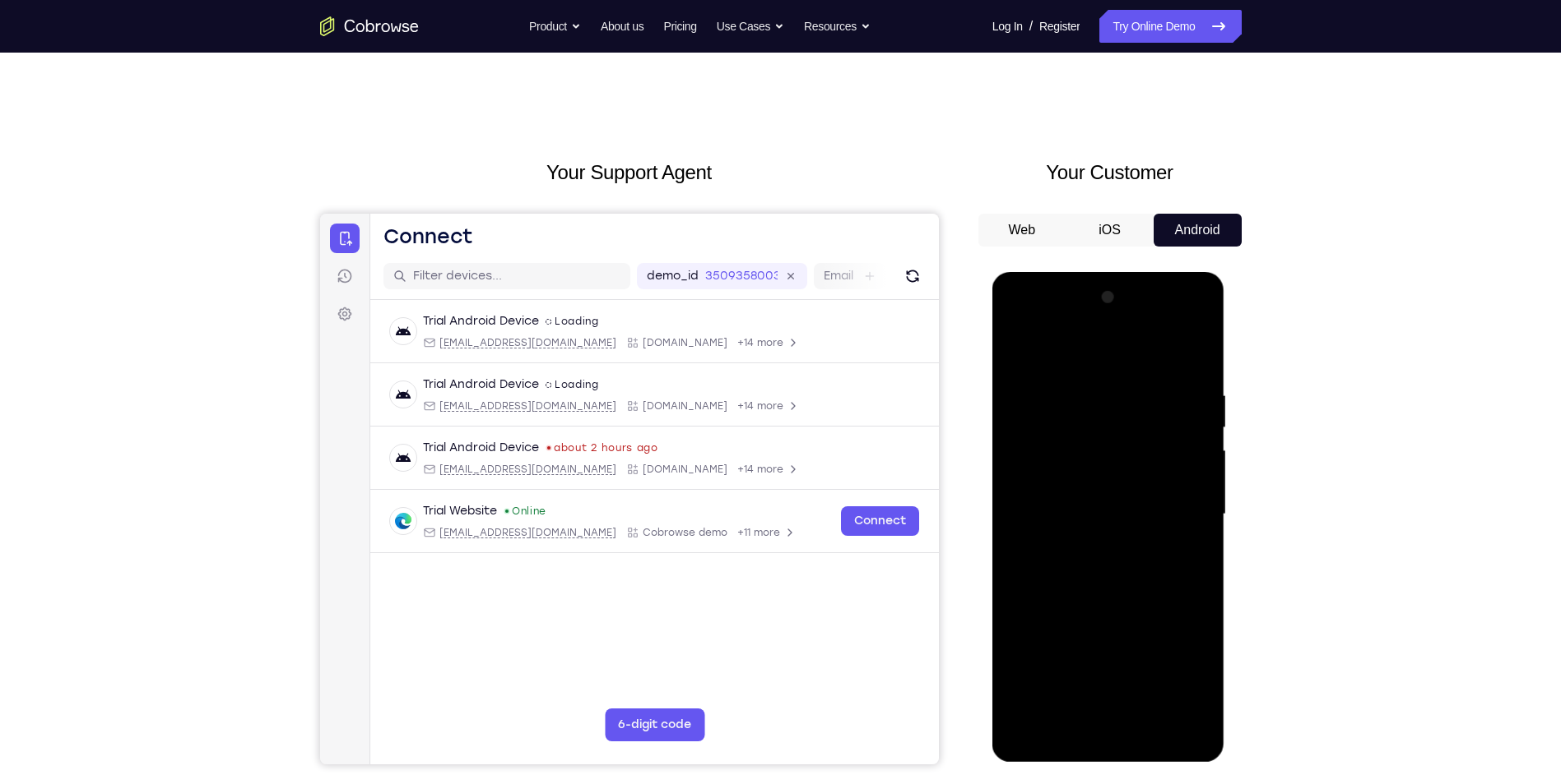
click at [1130, 532] on div at bounding box center [1108, 514] width 207 height 460
drag, startPoint x: 1122, startPoint y: 461, endPoint x: 1121, endPoint y: 539, distance: 78.0
click at [1121, 539] on div at bounding box center [1108, 514] width 207 height 460
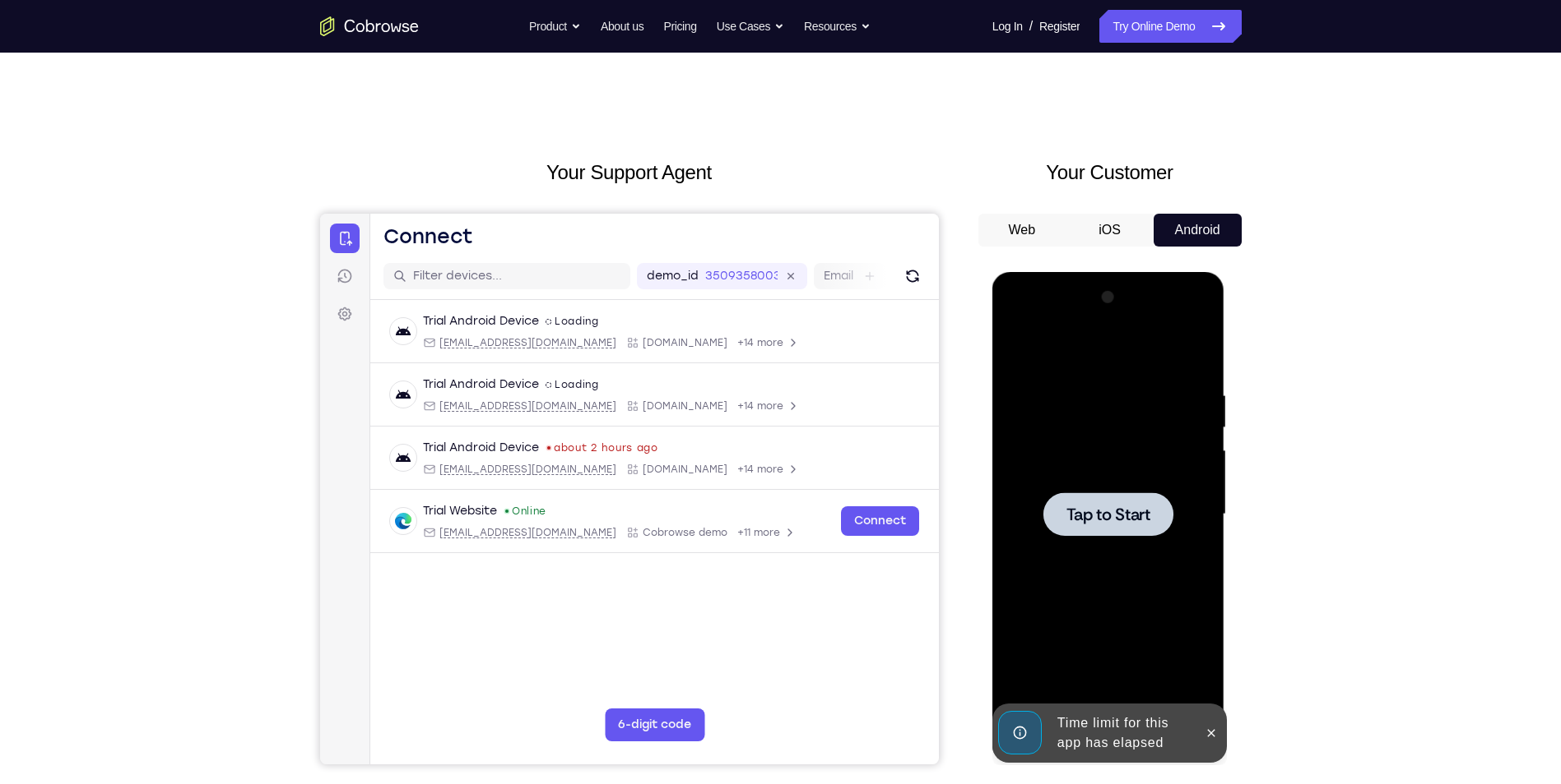
click at [1140, 507] on span "Tap to Start" at bounding box center [1108, 515] width 84 height 17
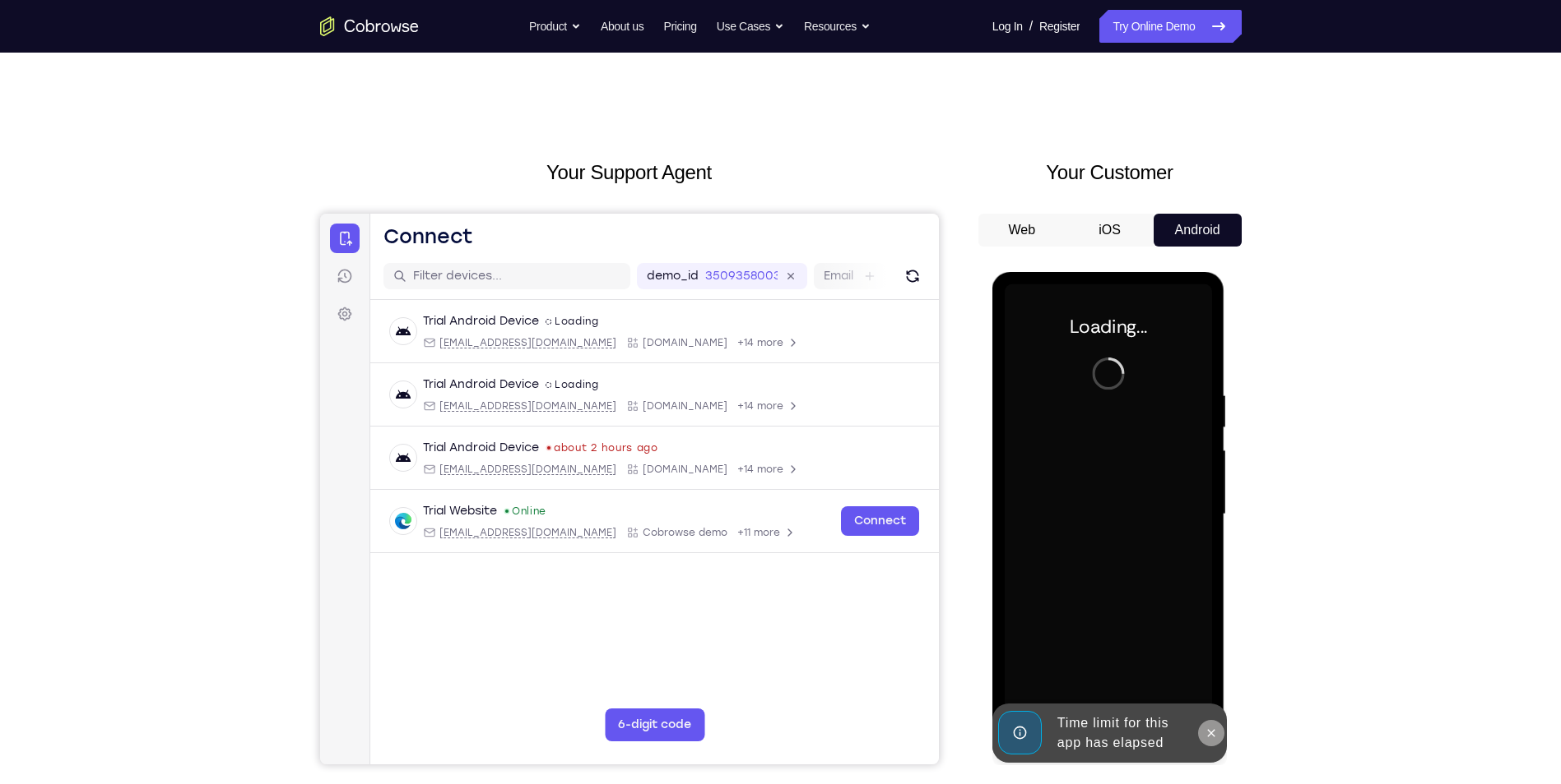
click at [1212, 737] on icon at bounding box center [1211, 733] width 13 height 13
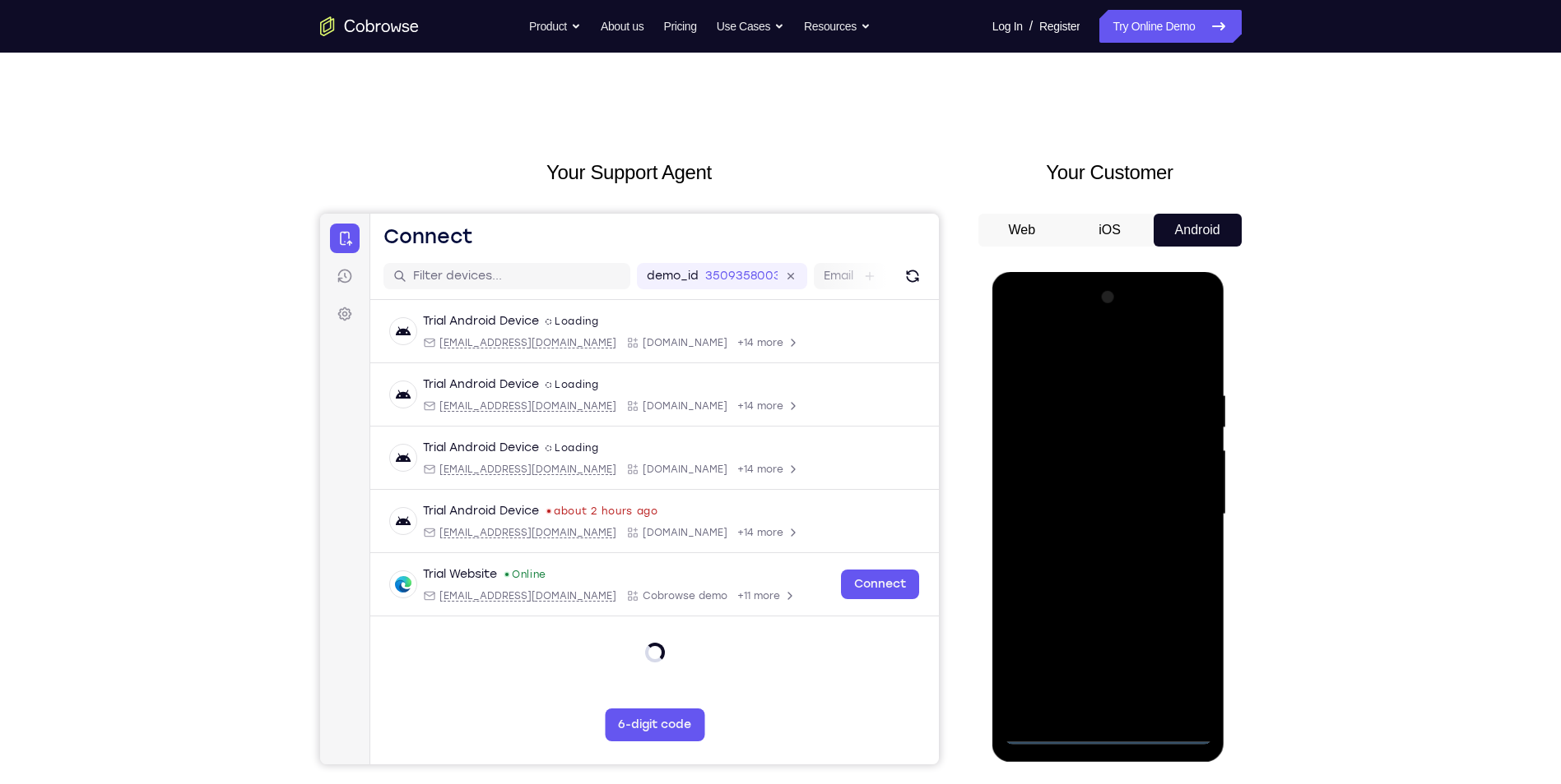
click at [1113, 735] on div at bounding box center [1108, 514] width 207 height 460
click at [1175, 658] on div at bounding box center [1108, 514] width 207 height 460
click at [1189, 319] on div at bounding box center [1108, 514] width 207 height 460
click at [1197, 325] on div at bounding box center [1108, 514] width 207 height 460
click at [1094, 484] on div at bounding box center [1108, 514] width 207 height 460
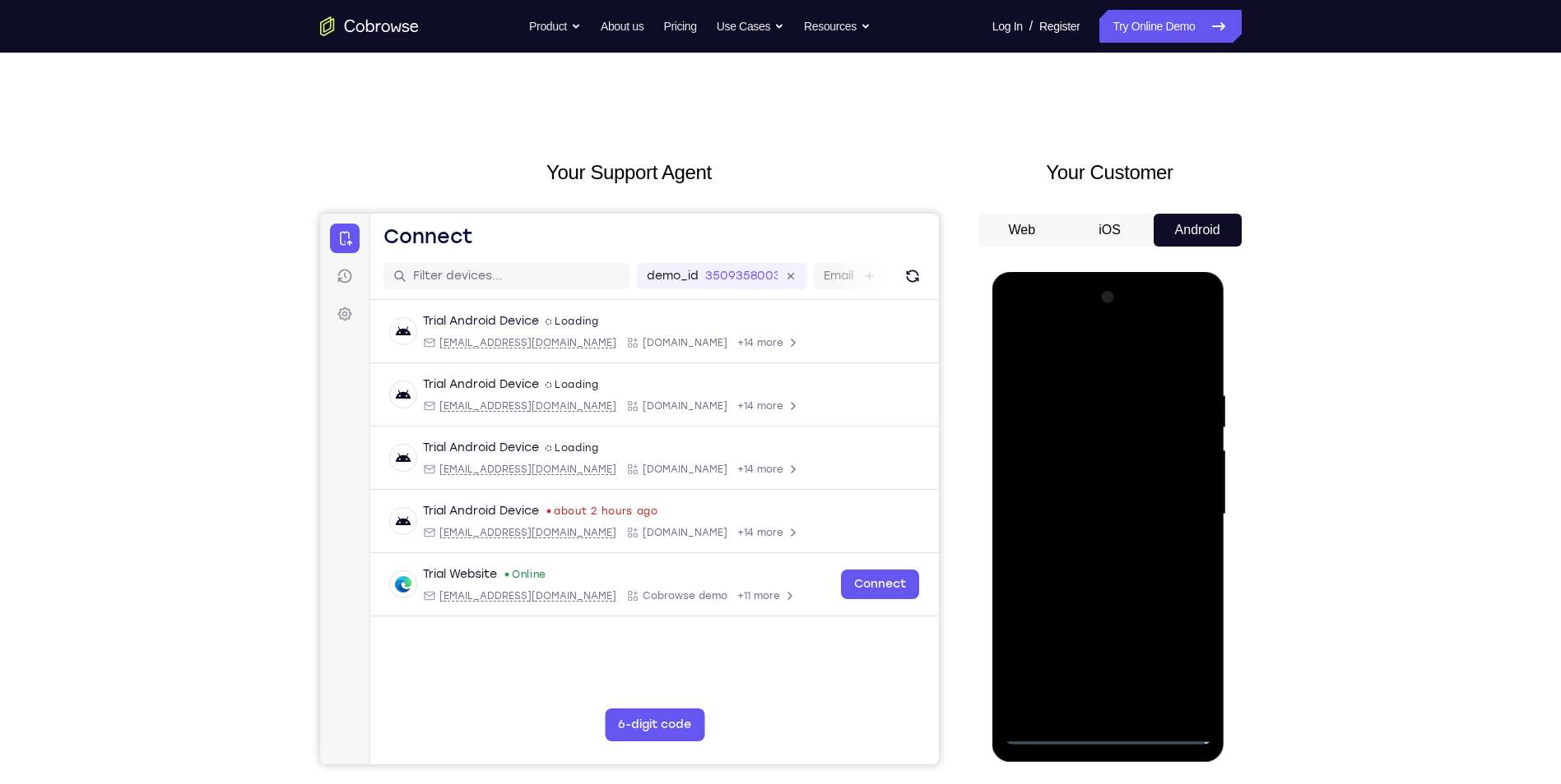
click at [1044, 351] on div at bounding box center [1108, 514] width 207 height 460
click at [1197, 324] on div at bounding box center [1108, 514] width 207 height 460
click at [1159, 538] on div at bounding box center [1108, 514] width 207 height 460
click at [1197, 319] on div at bounding box center [1108, 514] width 207 height 460
click at [1035, 477] on div at bounding box center [1108, 514] width 207 height 460
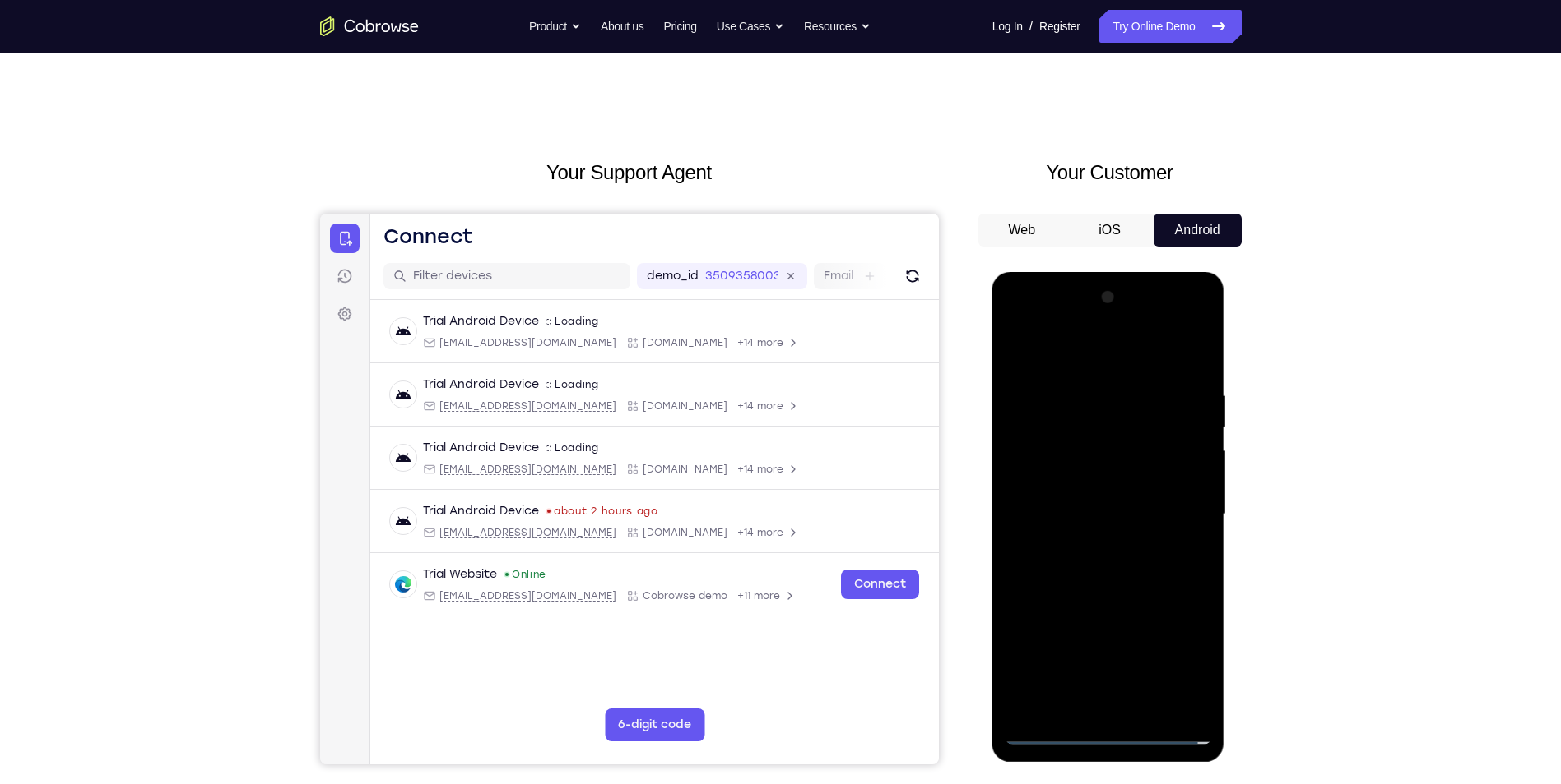
click at [1035, 475] on div at bounding box center [1108, 514] width 207 height 460
click at [1172, 374] on div at bounding box center [1108, 514] width 207 height 460
click at [1126, 414] on div at bounding box center [1108, 514] width 207 height 460
click at [1093, 432] on div at bounding box center [1108, 514] width 207 height 460
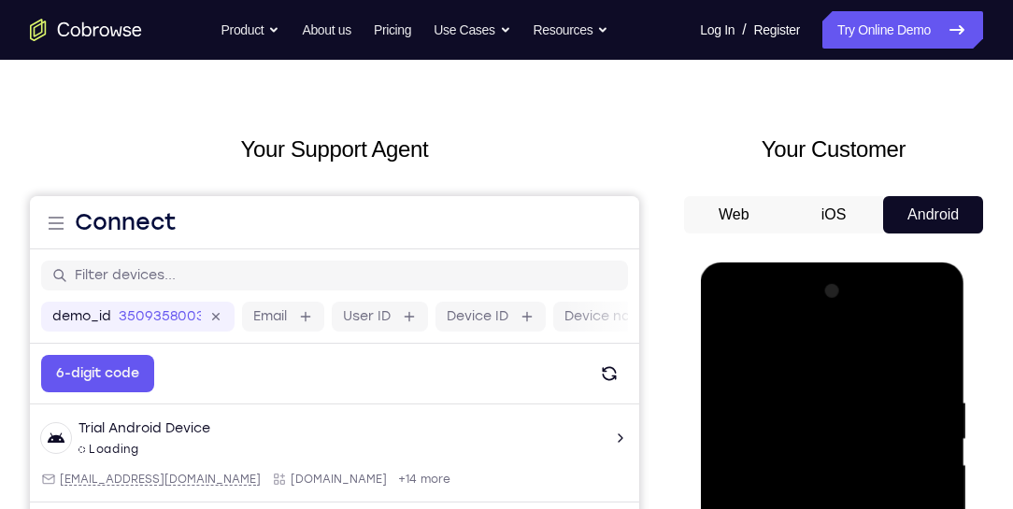
scroll to position [266, 0]
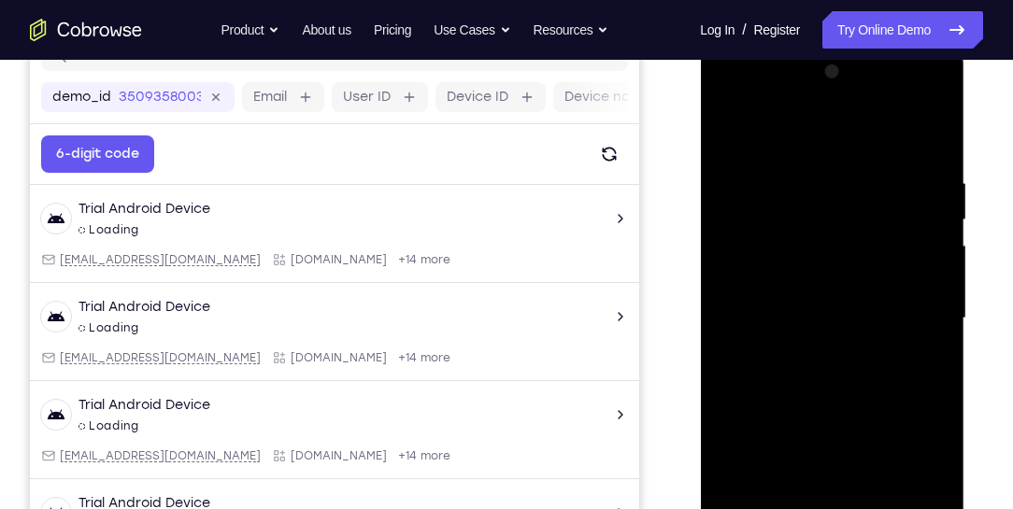
click at [865, 351] on div at bounding box center [831, 318] width 235 height 523
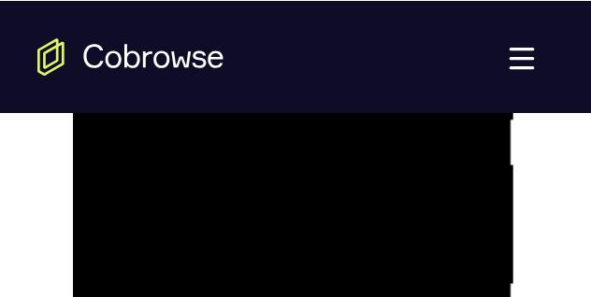
scroll to position [1131, 0]
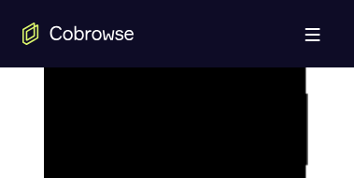
drag, startPoint x: 108, startPoint y: 140, endPoint x: 109, endPoint y: 96, distance: 43.9
click at [109, 96] on div at bounding box center [174, 167] width 235 height 523
drag, startPoint x: 155, startPoint y: 137, endPoint x: 161, endPoint y: 73, distance: 64.7
click at [161, 73] on div at bounding box center [174, 167] width 235 height 523
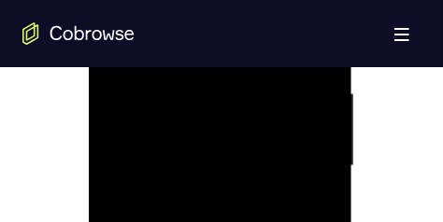
drag, startPoint x: 250, startPoint y: 93, endPoint x: 240, endPoint y: 166, distance: 74.5
click at [240, 165] on div at bounding box center [219, 167] width 235 height 523
drag, startPoint x: 201, startPoint y: 104, endPoint x: 198, endPoint y: 197, distance: 93.5
click at [198, 197] on div at bounding box center [219, 167] width 235 height 523
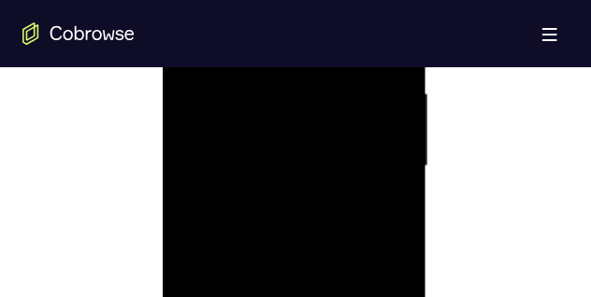
drag, startPoint x: 325, startPoint y: 135, endPoint x: 370, endPoint y: 196, distance: 76.3
click at [320, 206] on div at bounding box center [293, 167] width 235 height 523
click at [391, 96] on div at bounding box center [293, 290] width 235 height 523
click at [377, 105] on div at bounding box center [293, 290] width 235 height 523
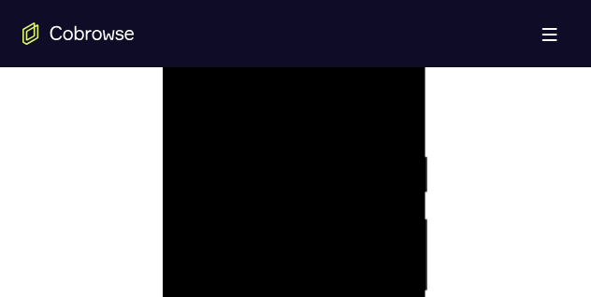
drag, startPoint x: 362, startPoint y: 222, endPoint x: 368, endPoint y: 141, distance: 81.6
click at [368, 141] on div at bounding box center [293, 290] width 235 height 523
click at [379, 96] on div at bounding box center [293, 290] width 235 height 523
drag, startPoint x: 327, startPoint y: 243, endPoint x: 329, endPoint y: 144, distance: 99.1
click at [328, 146] on div at bounding box center [293, 290] width 235 height 523
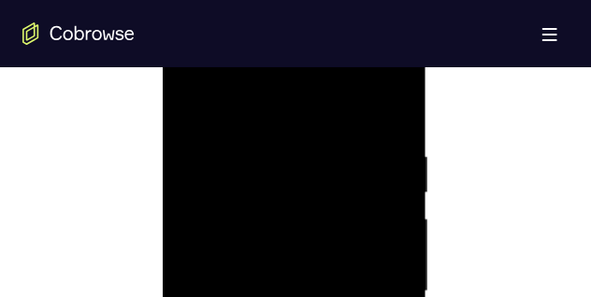
drag, startPoint x: 325, startPoint y: 260, endPoint x: 350, endPoint y: 312, distance: 58.1
click at [350, 312] on div at bounding box center [293, 290] width 235 height 523
drag, startPoint x: 336, startPoint y: 207, endPoint x: 345, endPoint y: 312, distance: 105.0
click at [345, 312] on div at bounding box center [293, 290] width 235 height 523
click at [357, 105] on div at bounding box center [293, 290] width 235 height 523
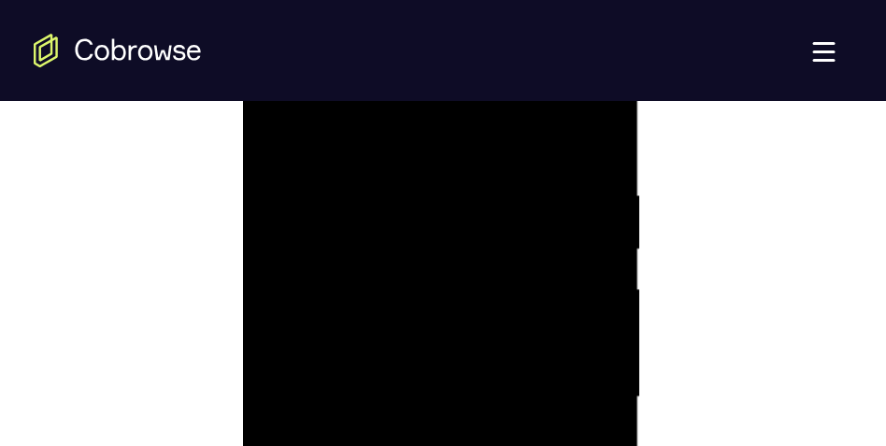
scroll to position [1037, 0]
click at [268, 140] on div at bounding box center [293, 260] width 235 height 523
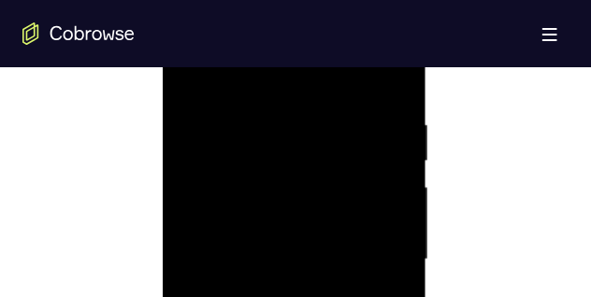
click at [268, 140] on div at bounding box center [293, 260] width 235 height 523
drag, startPoint x: 255, startPoint y: 156, endPoint x: 401, endPoint y: 57, distance: 176.2
click at [401, 57] on div at bounding box center [293, 260] width 235 height 523
drag, startPoint x: 260, startPoint y: 164, endPoint x: 381, endPoint y: 161, distance: 121.5
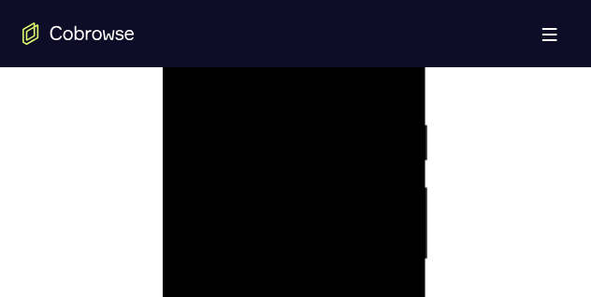
click at [381, 161] on div at bounding box center [293, 260] width 235 height 523
click at [282, 235] on div at bounding box center [293, 260] width 235 height 523
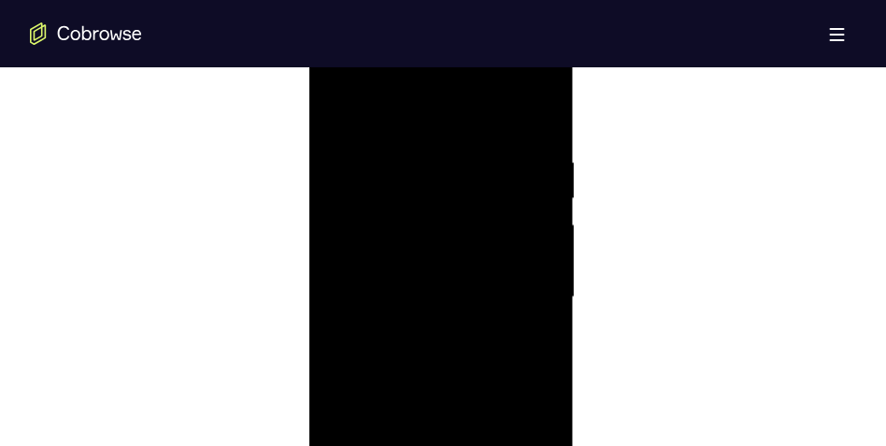
drag, startPoint x: 542, startPoint y: 242, endPoint x: 265, endPoint y: 260, distance: 277.1
click at [309, 260] on html "Online web based iOS Simulators and Android Emulators. Run iPhone, iPad, Mobile…" at bounding box center [442, 301] width 266 height 561
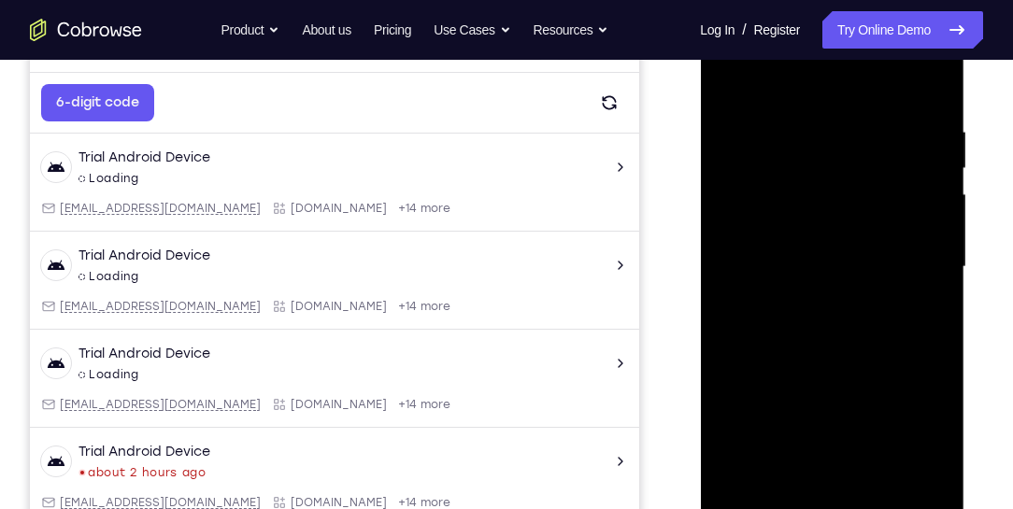
scroll to position [290, 0]
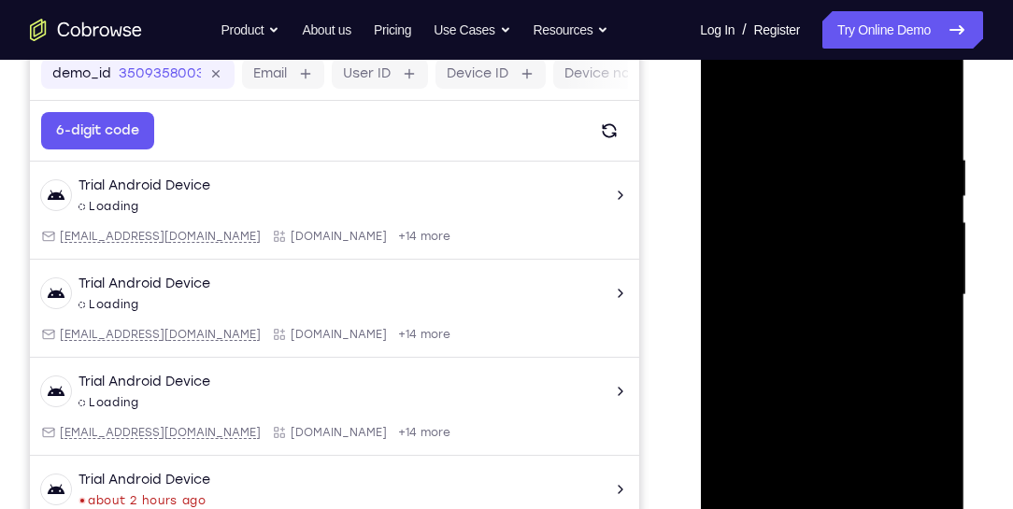
click at [824, 277] on div at bounding box center [831, 295] width 235 height 523
drag, startPoint x: 820, startPoint y: 318, endPoint x: 862, endPoint y: 118, distance: 204.1
click at [861, 118] on div at bounding box center [831, 295] width 235 height 523
drag, startPoint x: 819, startPoint y: 264, endPoint x: 723, endPoint y: 29, distance: 254.0
click at [723, 29] on div at bounding box center [832, 298] width 264 height 557
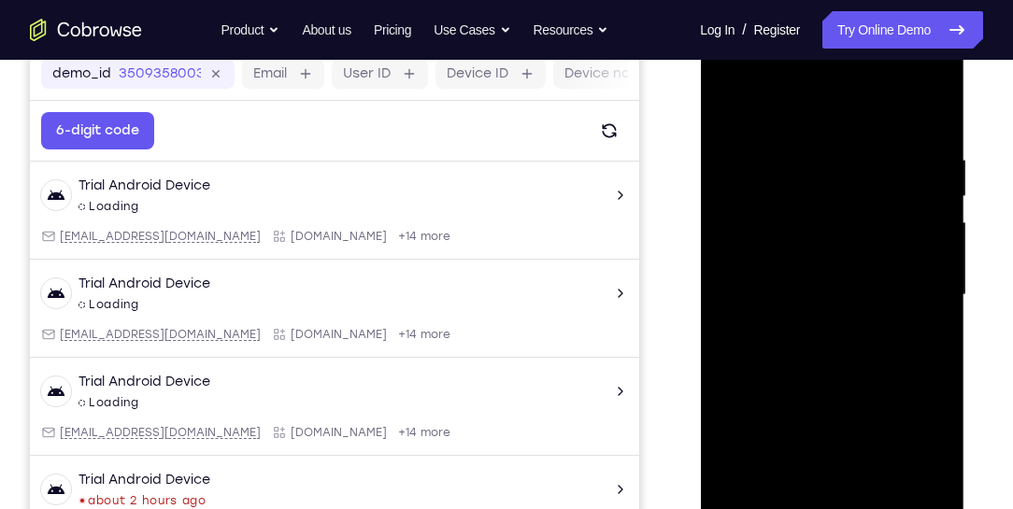
drag, startPoint x: 857, startPoint y: 318, endPoint x: 828, endPoint y: 221, distance: 101.4
click at [828, 221] on div at bounding box center [831, 295] width 235 height 523
drag, startPoint x: 792, startPoint y: 404, endPoint x: 833, endPoint y: 262, distance: 147.9
click at [831, 259] on div at bounding box center [831, 295] width 235 height 523
click at [788, 501] on div at bounding box center [831, 295] width 235 height 523
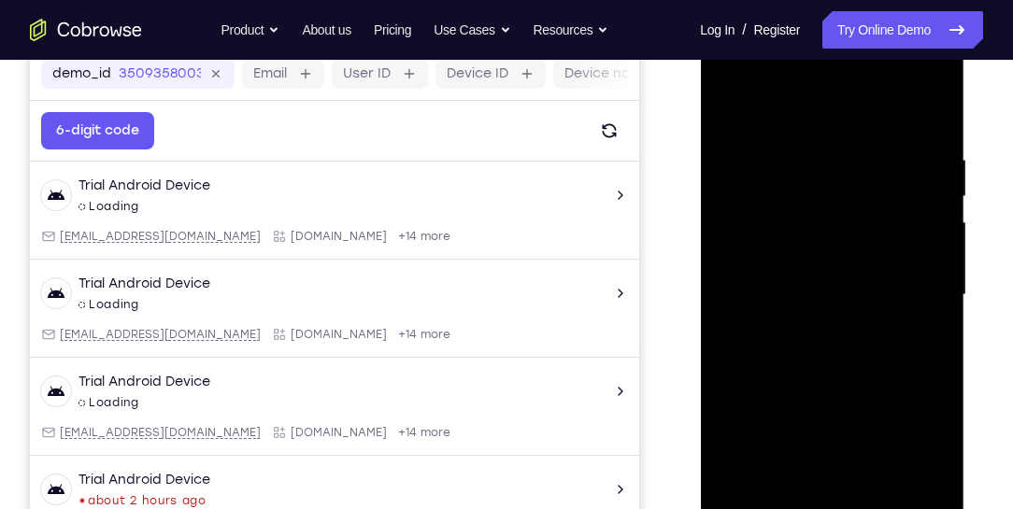
drag, startPoint x: 864, startPoint y: 318, endPoint x: 326, endPoint y: 347, distance: 539.0
click at [700, 347] on html "Online web based iOS Simulators and Android Emulators. Run iPhone, iPad, Mobile…" at bounding box center [833, 300] width 266 height 561
drag, startPoint x: 907, startPoint y: 292, endPoint x: 619, endPoint y: 290, distance: 288.7
click at [700, 290] on html "Online web based iOS Simulators and Android Emulators. Run iPhone, iPad, Mobile…" at bounding box center [833, 300] width 266 height 561
click at [933, 504] on div at bounding box center [831, 295] width 235 height 523
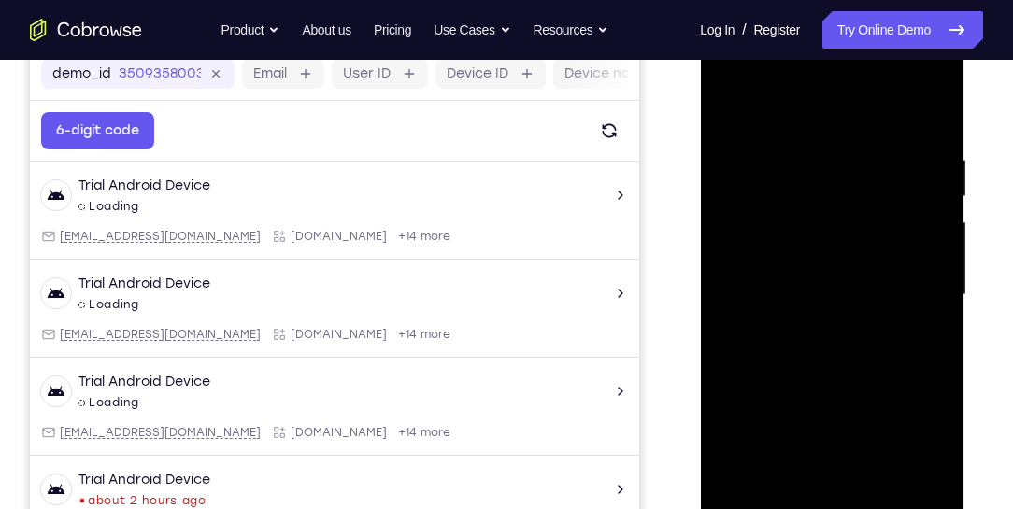
drag, startPoint x: 910, startPoint y: 321, endPoint x: 701, endPoint y: 321, distance: 209.3
click at [700, 312] on html "Online web based iOS Simulators and Android Emulators. Run iPhone, iPad, Mobile…" at bounding box center [833, 300] width 266 height 561
drag, startPoint x: 735, startPoint y: 305, endPoint x: 585, endPoint y: 298, distance: 150.6
click at [700, 298] on html "Online web based iOS Simulators and Android Emulators. Run iPhone, iPad, Mobile…" at bounding box center [833, 300] width 266 height 561
drag, startPoint x: 772, startPoint y: 298, endPoint x: 860, endPoint y: 157, distance: 166.2
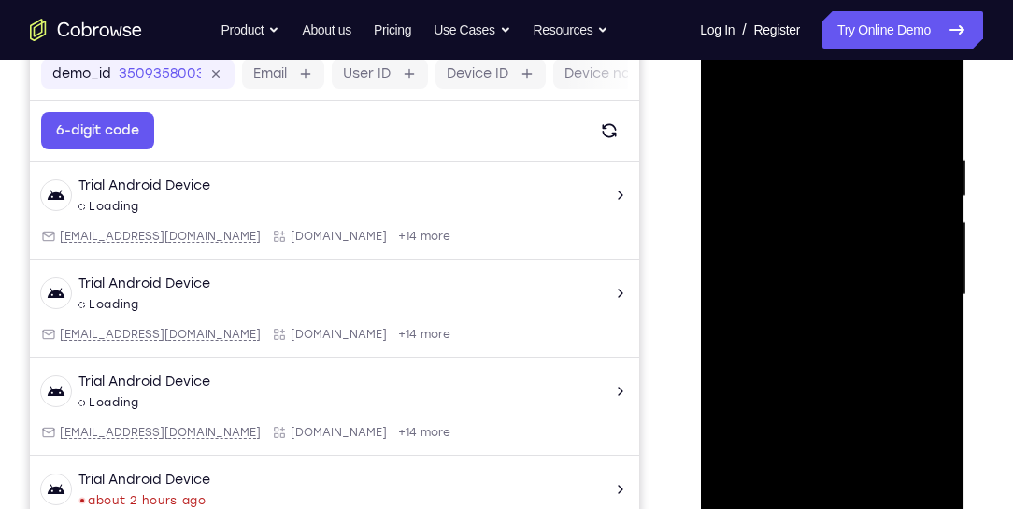
click at [860, 157] on div at bounding box center [831, 295] width 235 height 523
click at [825, 350] on div at bounding box center [831, 295] width 235 height 523
click at [832, 314] on div at bounding box center [831, 295] width 235 height 523
drag, startPoint x: 816, startPoint y: 375, endPoint x: 632, endPoint y: 101, distance: 329.9
click at [700, 101] on html "Online web based iOS Simulators and Android Emulators. Run iPhone, iPad, Mobile…" at bounding box center [833, 300] width 266 height 561
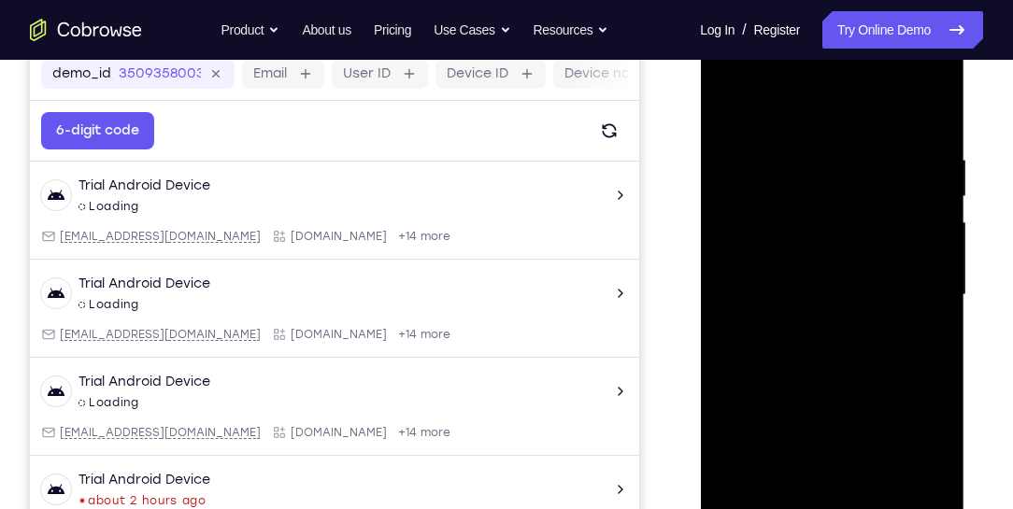
drag, startPoint x: 807, startPoint y: 357, endPoint x: 839, endPoint y: 248, distance: 113.8
click at [838, 237] on div at bounding box center [831, 295] width 235 height 523
click at [758, 505] on div at bounding box center [831, 295] width 235 height 523
drag, startPoint x: 736, startPoint y: 151, endPoint x: 883, endPoint y: 403, distance: 291.0
click at [882, 402] on div at bounding box center [831, 295] width 235 height 523
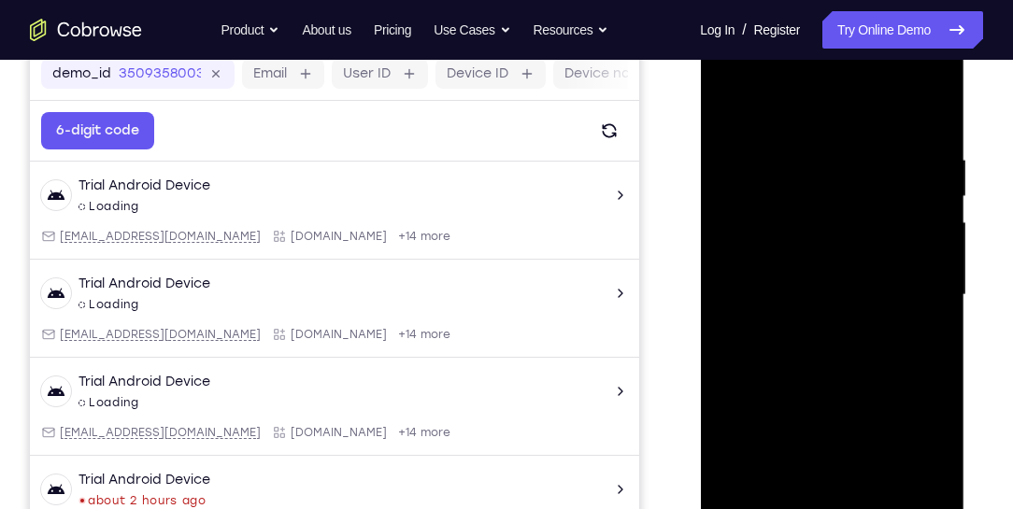
drag, startPoint x: 835, startPoint y: 282, endPoint x: 936, endPoint y: 394, distance: 150.9
click at [933, 392] on div at bounding box center [831, 295] width 235 height 523
drag, startPoint x: 806, startPoint y: 250, endPoint x: 852, endPoint y: 120, distance: 138.6
click at [850, 121] on div at bounding box center [831, 295] width 235 height 523
click at [856, 316] on div at bounding box center [831, 295] width 235 height 523
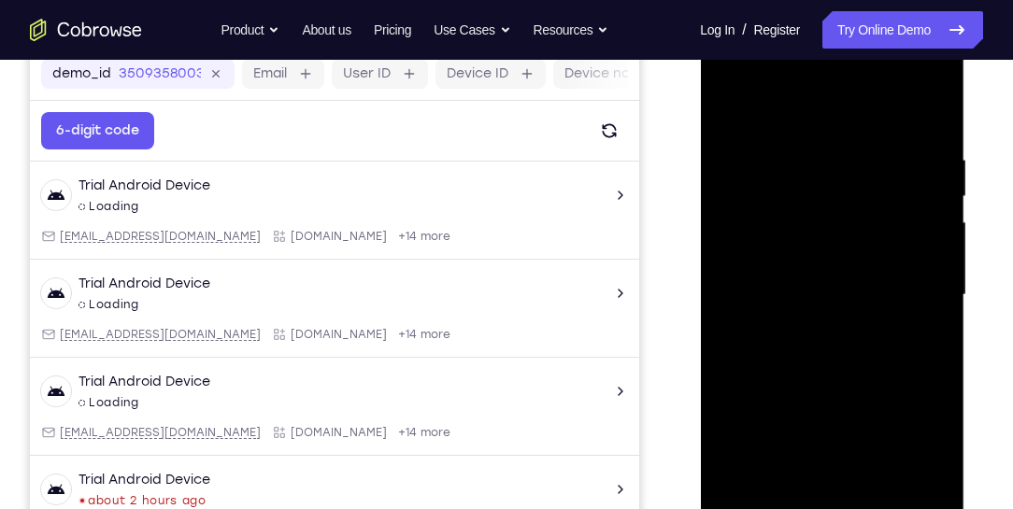
drag, startPoint x: 929, startPoint y: 259, endPoint x: 672, endPoint y: 254, distance: 257.0
click at [700, 254] on html "Online web based iOS Simulators and Android Emulators. Run iPhone, iPad, Mobile…" at bounding box center [833, 300] width 266 height 561
drag, startPoint x: 795, startPoint y: 283, endPoint x: 834, endPoint y: 536, distance: 256.2
click at [834, 536] on div at bounding box center [831, 295] width 235 height 523
drag, startPoint x: 794, startPoint y: 389, endPoint x: 498, endPoint y: 135, distance: 390.3
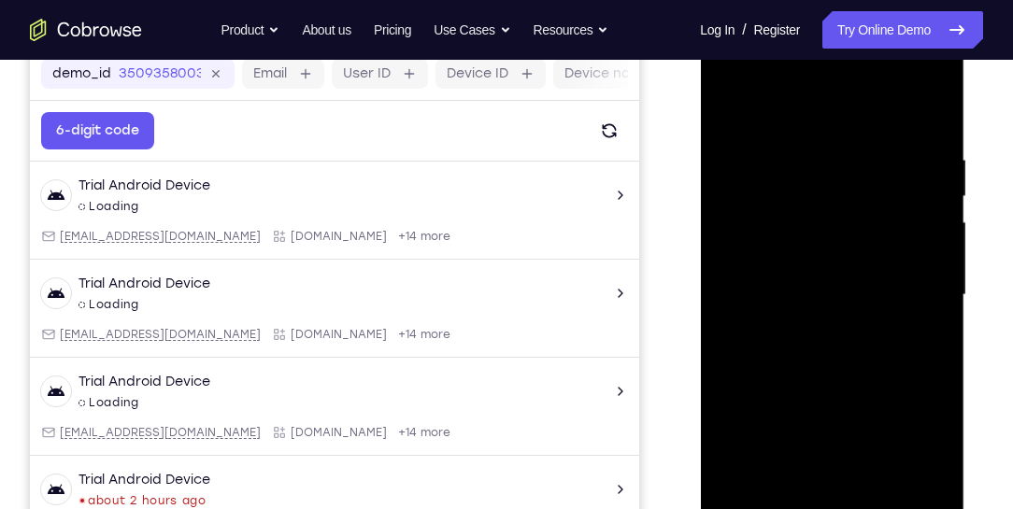
click at [700, 135] on html "Online web based iOS Simulators and Android Emulators. Run iPhone, iPad, Mobile…" at bounding box center [833, 300] width 266 height 561
drag, startPoint x: 902, startPoint y: 234, endPoint x: 649, endPoint y: 220, distance: 252.7
click at [700, 220] on html "Online web based iOS Simulators and Android Emulators. Run iPhone, iPad, Mobile…" at bounding box center [833, 300] width 266 height 561
drag, startPoint x: 839, startPoint y: 246, endPoint x: 598, endPoint y: 202, distance: 245.0
click at [700, 202] on html "Online web based iOS Simulators and Android Emulators. Run iPhone, iPad, Mobile…" at bounding box center [833, 300] width 266 height 561
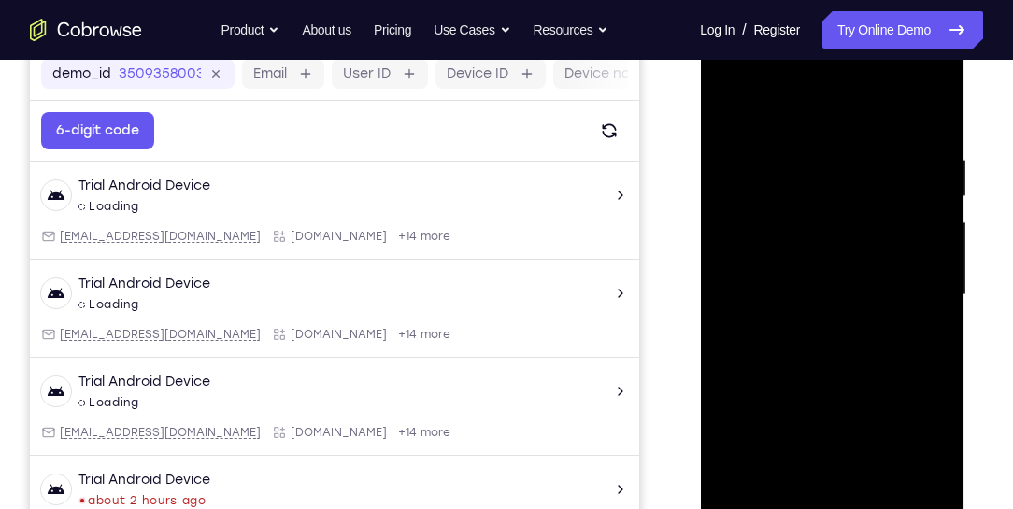
drag, startPoint x: 803, startPoint y: 294, endPoint x: 809, endPoint y: 147, distance: 147.8
click at [805, 150] on div at bounding box center [831, 295] width 235 height 523
drag, startPoint x: 804, startPoint y: 177, endPoint x: 827, endPoint y: 418, distance: 242.2
click at [824, 403] on div at bounding box center [831, 295] width 235 height 523
drag, startPoint x: 768, startPoint y: 205, endPoint x: 787, endPoint y: 333, distance: 129.4
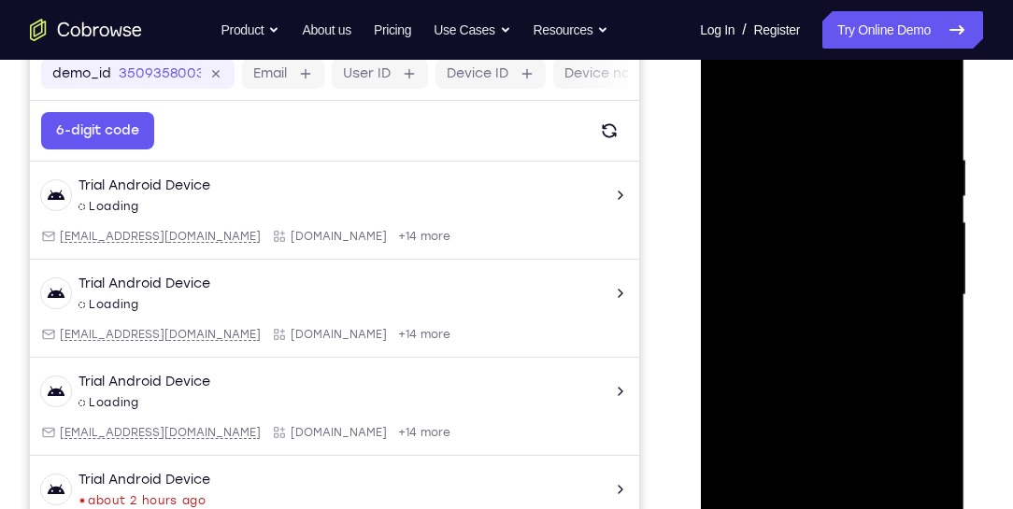
click at [787, 333] on div at bounding box center [831, 295] width 235 height 523
drag, startPoint x: 770, startPoint y: 308, endPoint x: 919, endPoint y: 287, distance: 151.0
click at [916, 287] on div at bounding box center [831, 295] width 235 height 523
click at [733, 109] on div at bounding box center [831, 295] width 235 height 523
drag, startPoint x: 908, startPoint y: 278, endPoint x: 837, endPoint y: 264, distance: 72.2
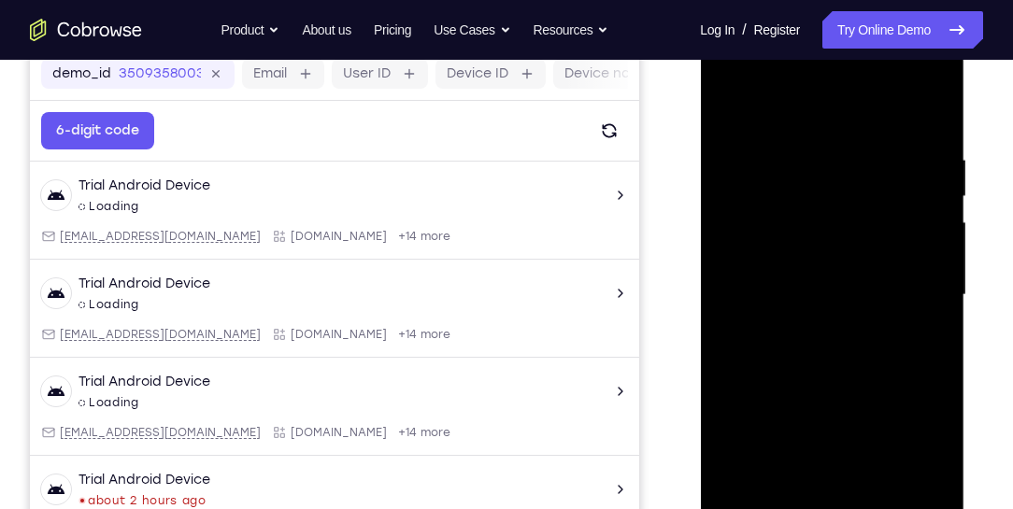
click at [837, 264] on div at bounding box center [831, 295] width 235 height 523
drag, startPoint x: 779, startPoint y: 275, endPoint x: 863, endPoint y: 250, distance: 87.5
click at [863, 250] on div at bounding box center [831, 295] width 235 height 523
click at [802, 345] on div at bounding box center [831, 295] width 235 height 523
click at [755, 126] on div at bounding box center [831, 295] width 235 height 523
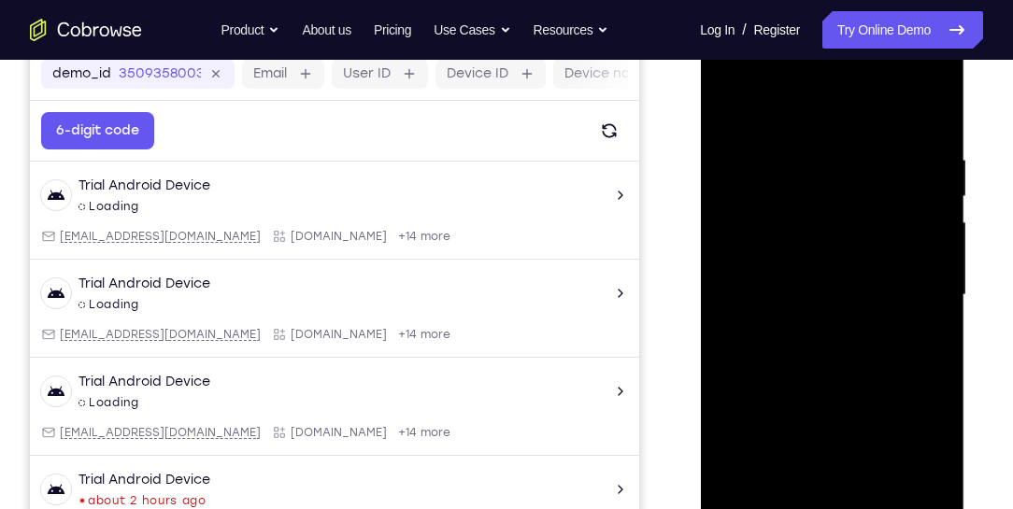
drag, startPoint x: 862, startPoint y: 176, endPoint x: 843, endPoint y: 486, distance: 310.8
click at [843, 486] on div at bounding box center [831, 295] width 235 height 523
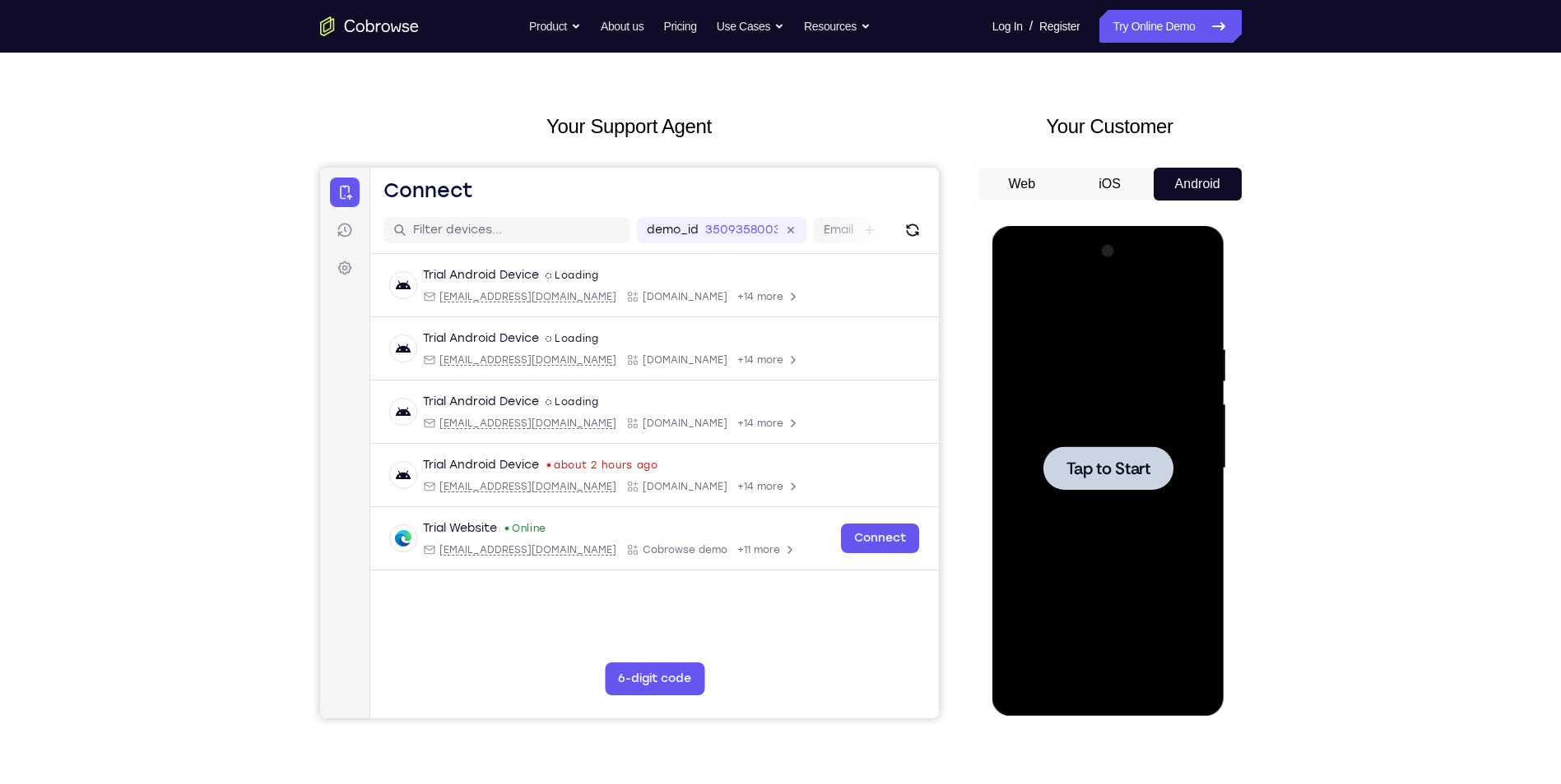
scroll to position [8, 0]
